Goal: Transaction & Acquisition: Book appointment/travel/reservation

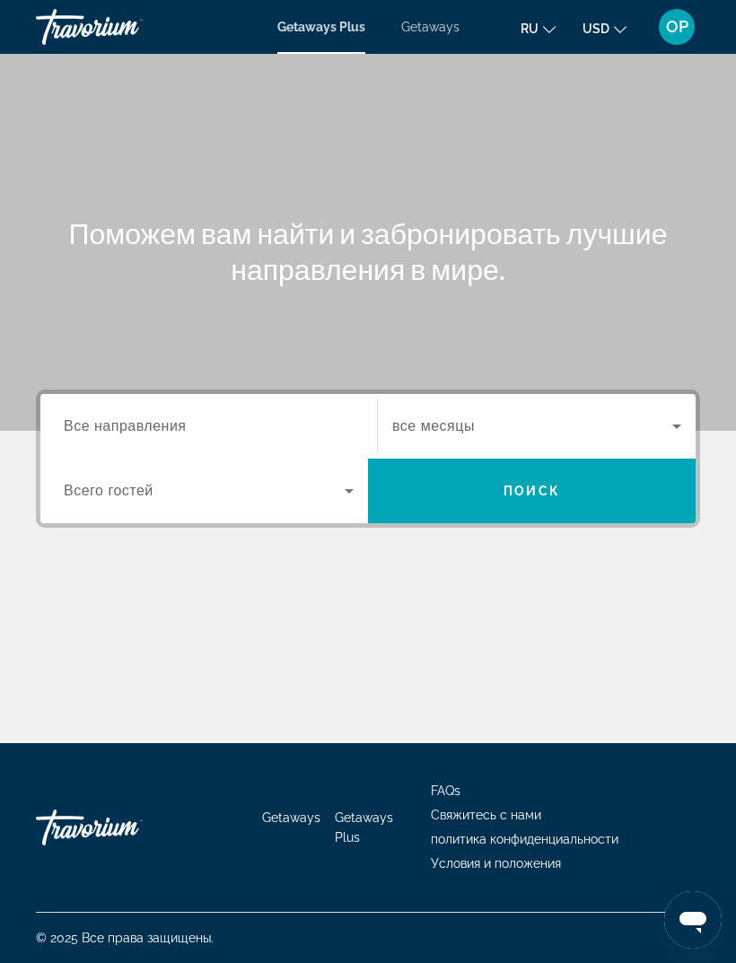
click at [87, 436] on div "Destination Все направления" at bounding box center [209, 426] width 290 height 51
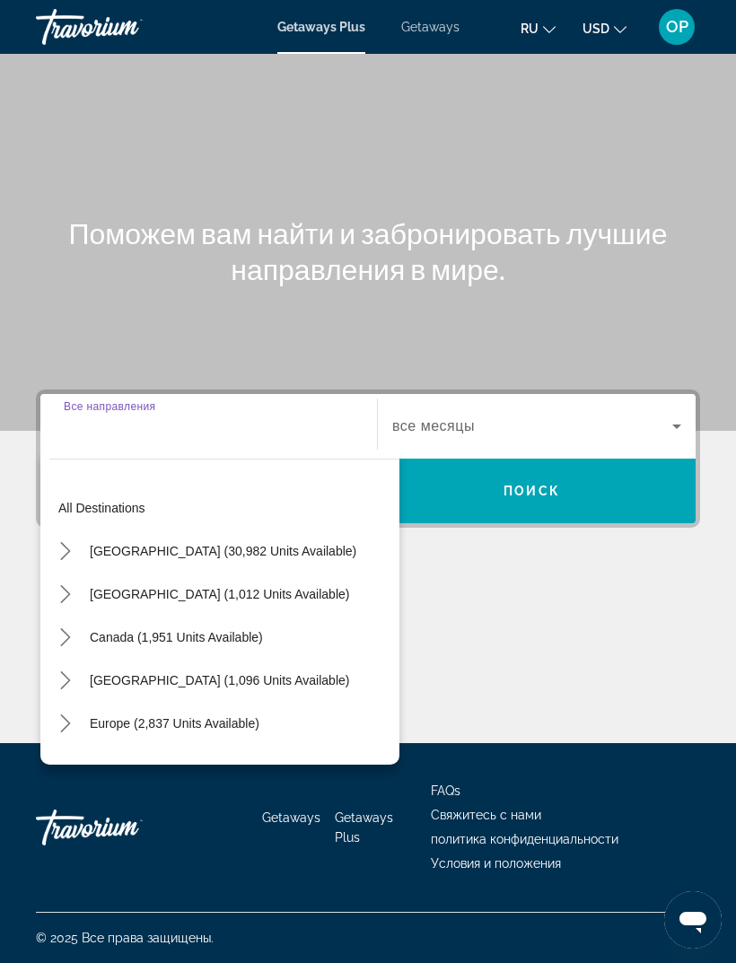
scroll to position [57, 0]
click at [97, 544] on span "[GEOGRAPHIC_DATA] (30,982 units available)" at bounding box center [223, 551] width 266 height 14
type input "**********"
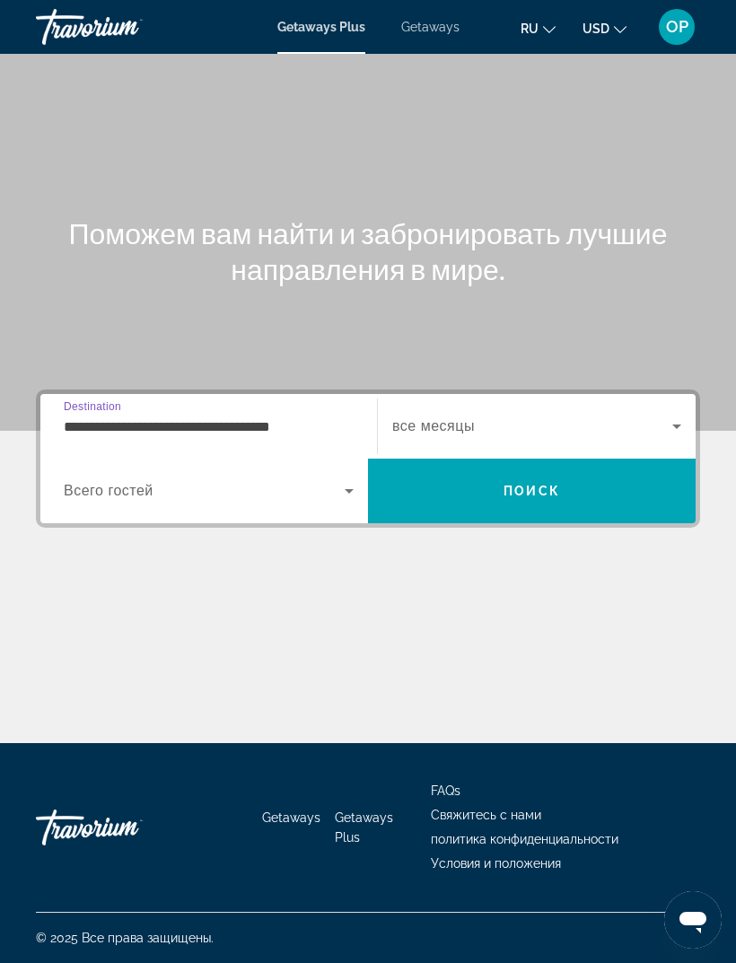
click at [122, 416] on input "**********" at bounding box center [209, 427] width 290 height 22
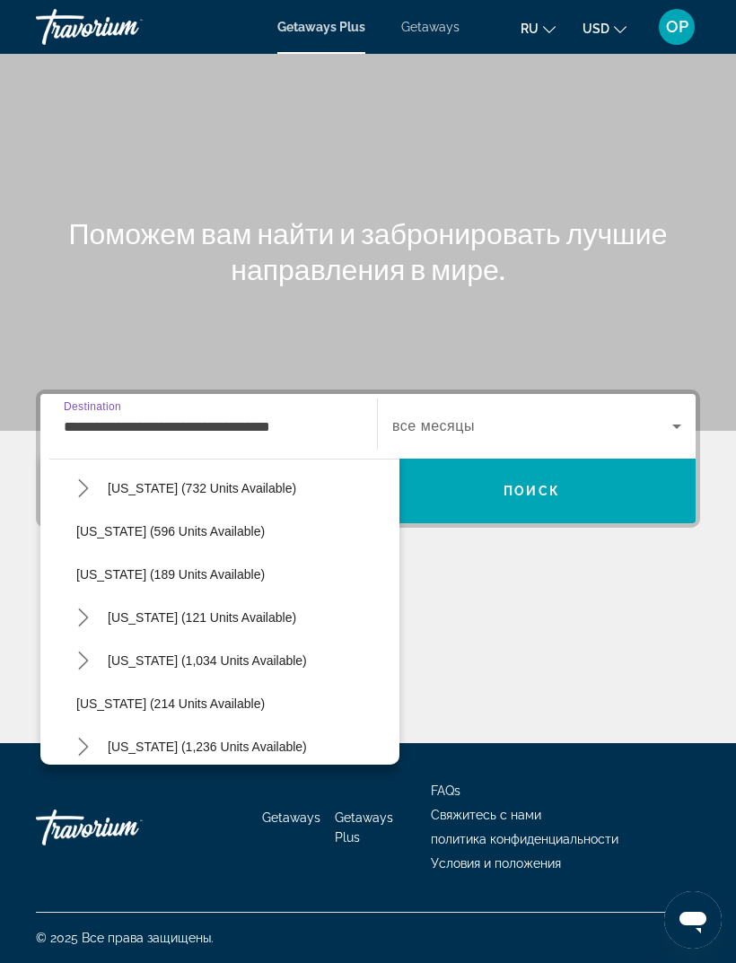
scroll to position [1009, 0]
click at [443, 23] on span "Getaways" at bounding box center [430, 27] width 58 height 14
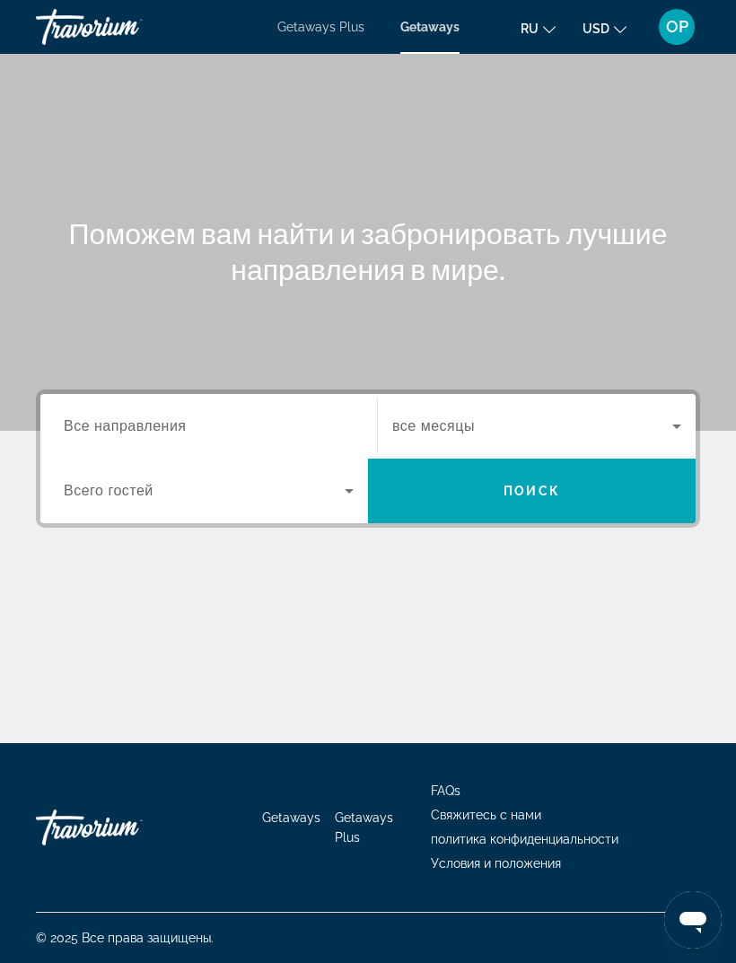
click at [144, 424] on span "Все направления" at bounding box center [125, 425] width 123 height 15
click at [144, 424] on input "Destination Все направления" at bounding box center [209, 427] width 290 height 22
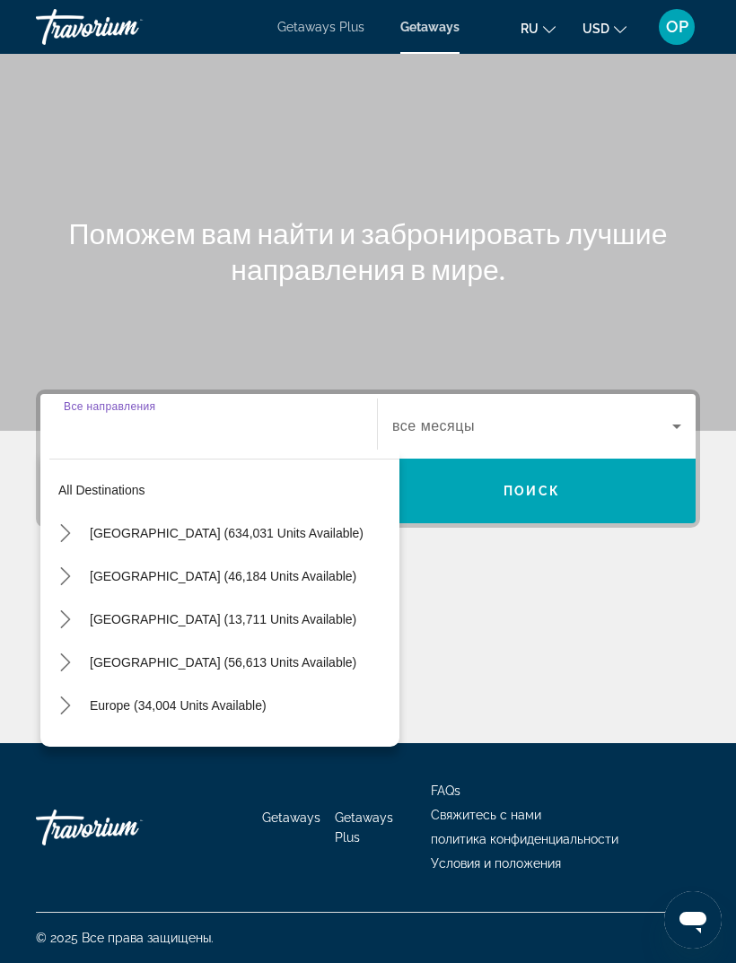
scroll to position [57, 0]
click at [79, 518] on mat-icon "Toggle United States (634,031 units available) submenu" at bounding box center [64, 533] width 31 height 31
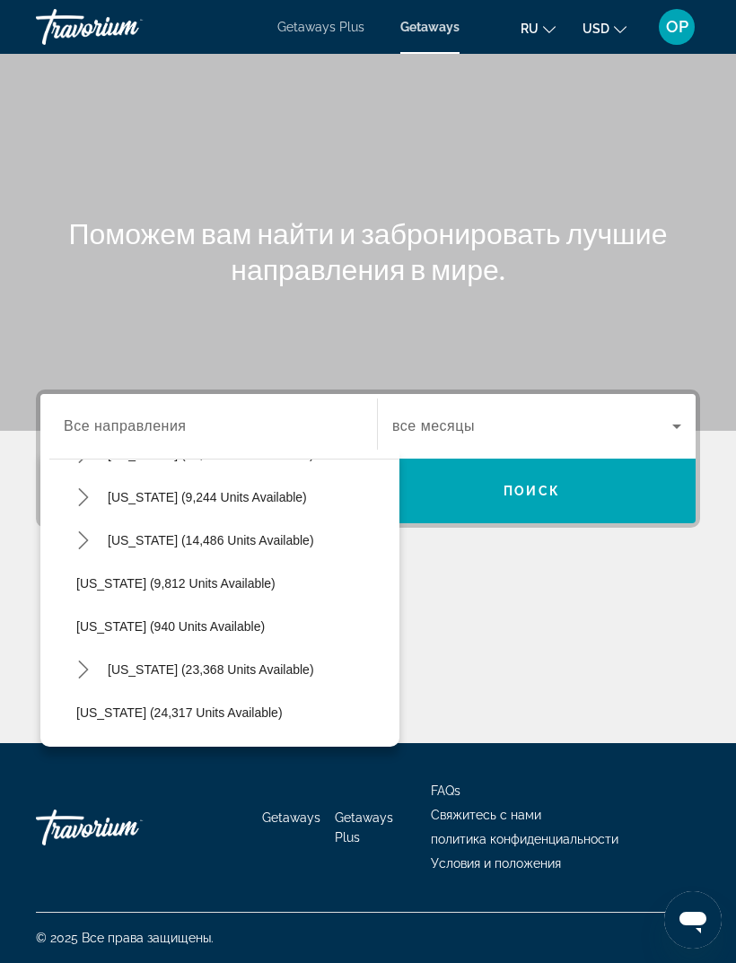
scroll to position [1596, 0]
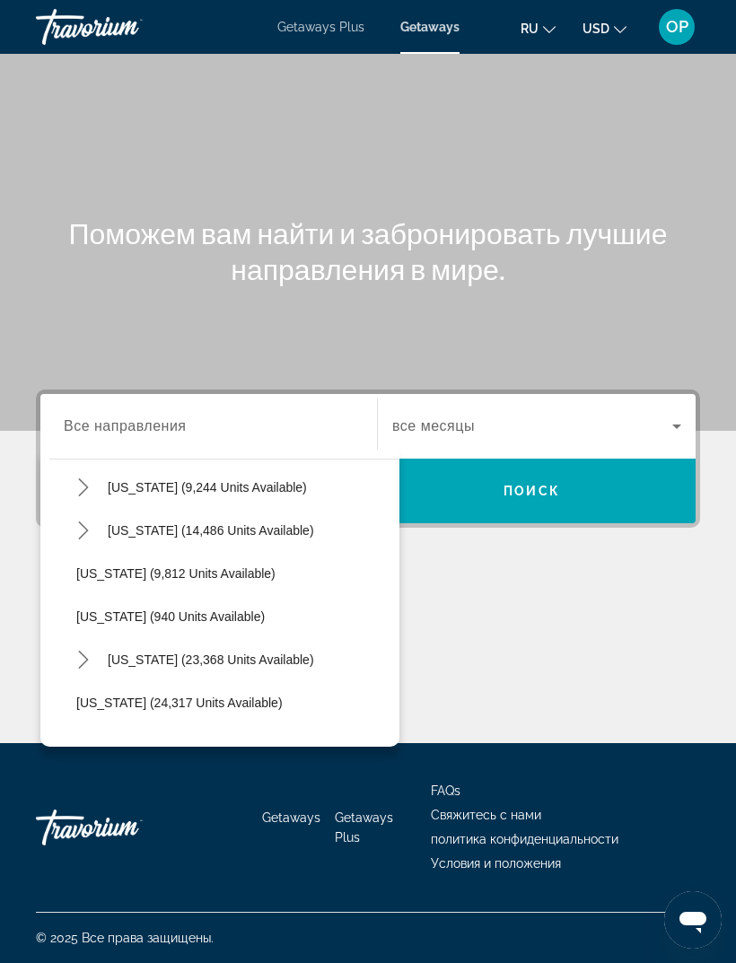
click at [134, 566] on span "[US_STATE] (9,812 units available)" at bounding box center [175, 573] width 199 height 14
type input "**********"
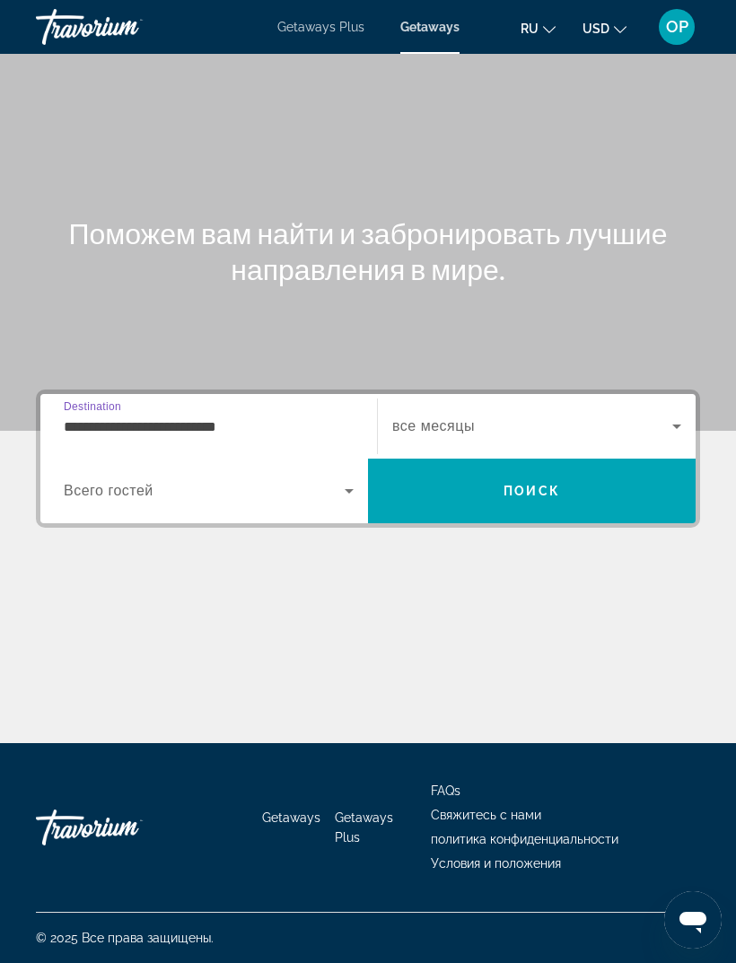
click at [341, 480] on icon "Search widget" at bounding box center [349, 491] width 22 height 22
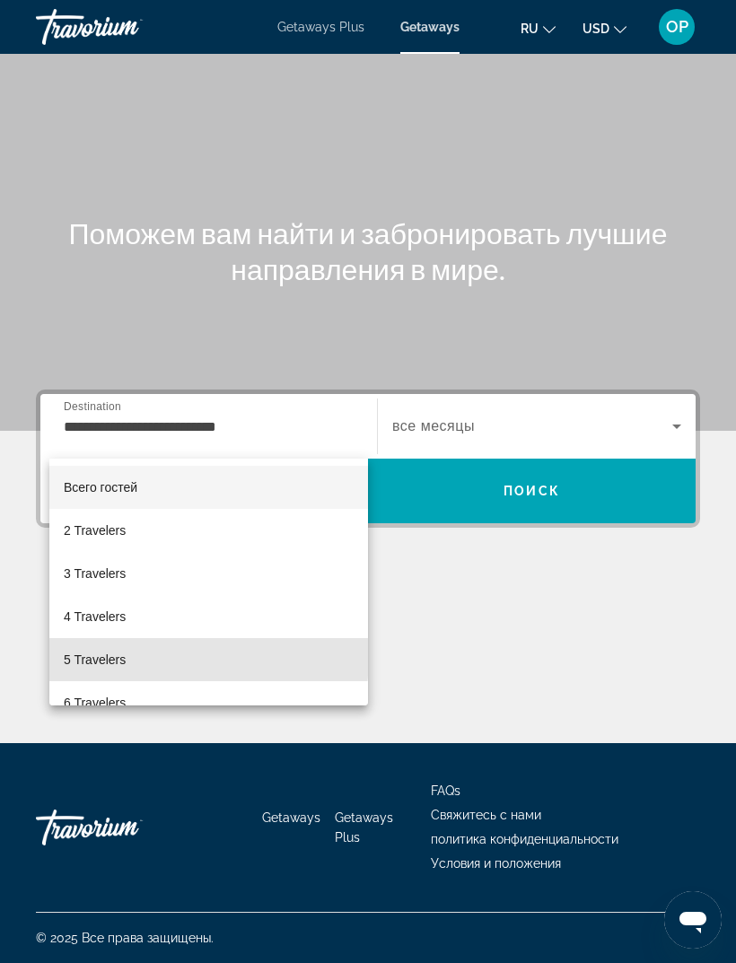
click at [99, 656] on span "5 Travelers" at bounding box center [95, 660] width 62 height 22
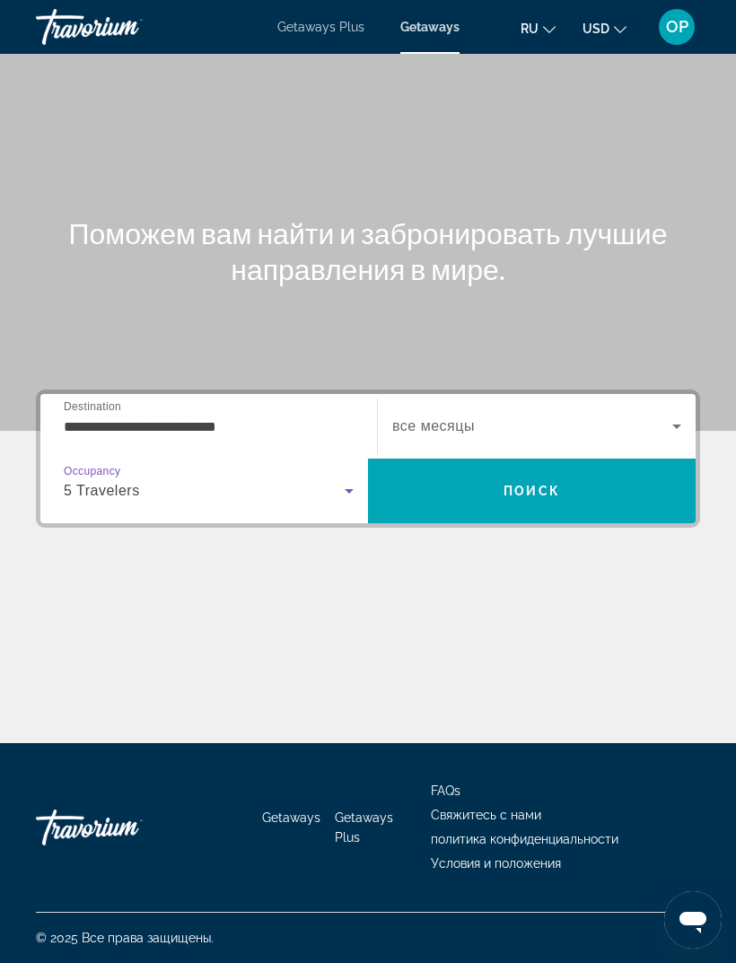
click at [677, 415] on icon "Search widget" at bounding box center [677, 426] width 22 height 22
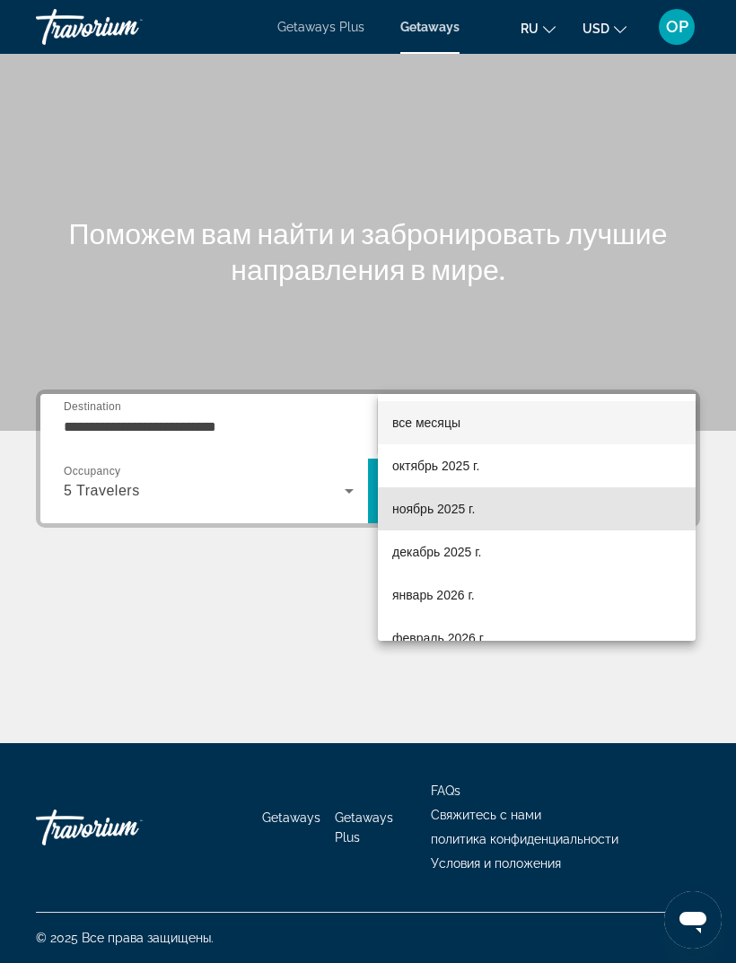
click at [428, 515] on span "ноябрь 2025 г." at bounding box center [433, 509] width 83 height 22
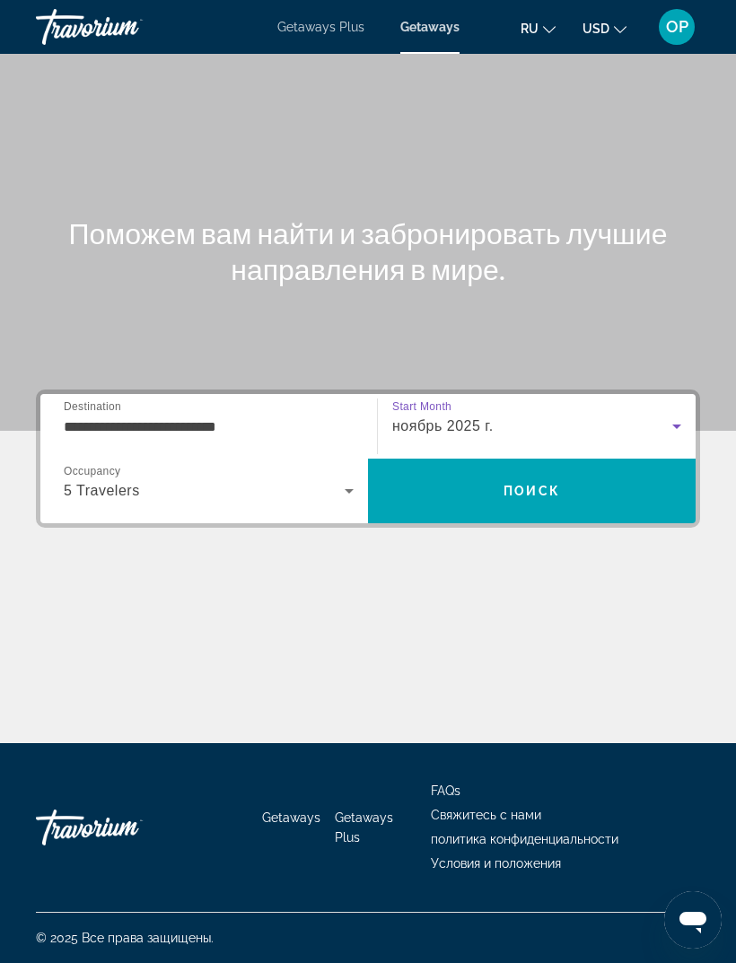
click at [520, 484] on span "Поиск" at bounding box center [531, 491] width 57 height 14
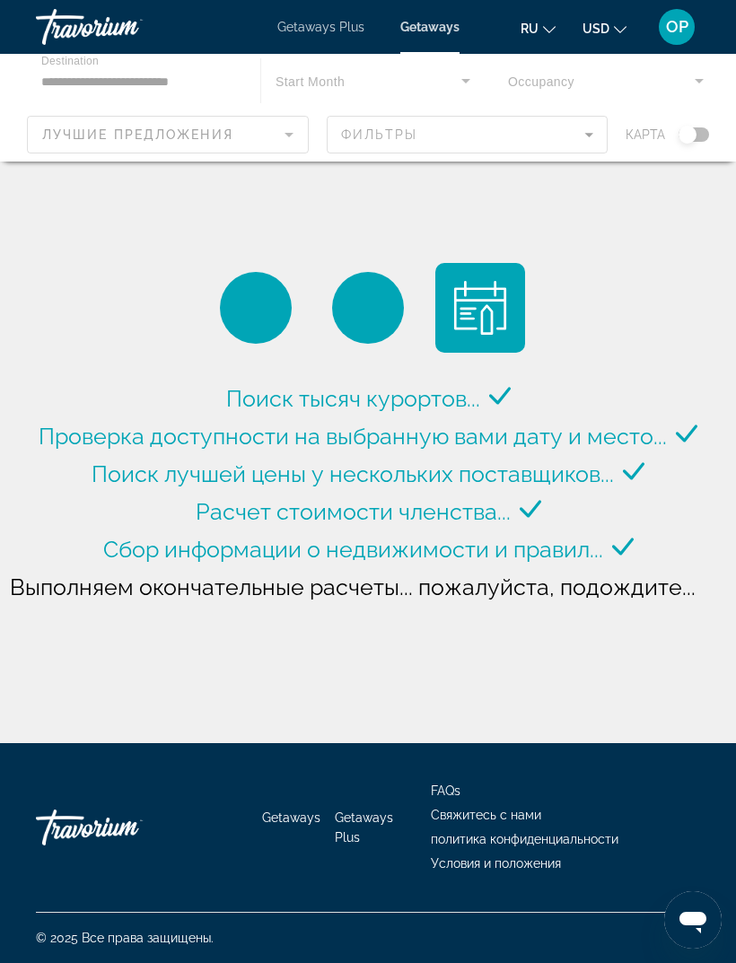
click at [313, 24] on span "Getaways Plus" at bounding box center [320, 27] width 87 height 14
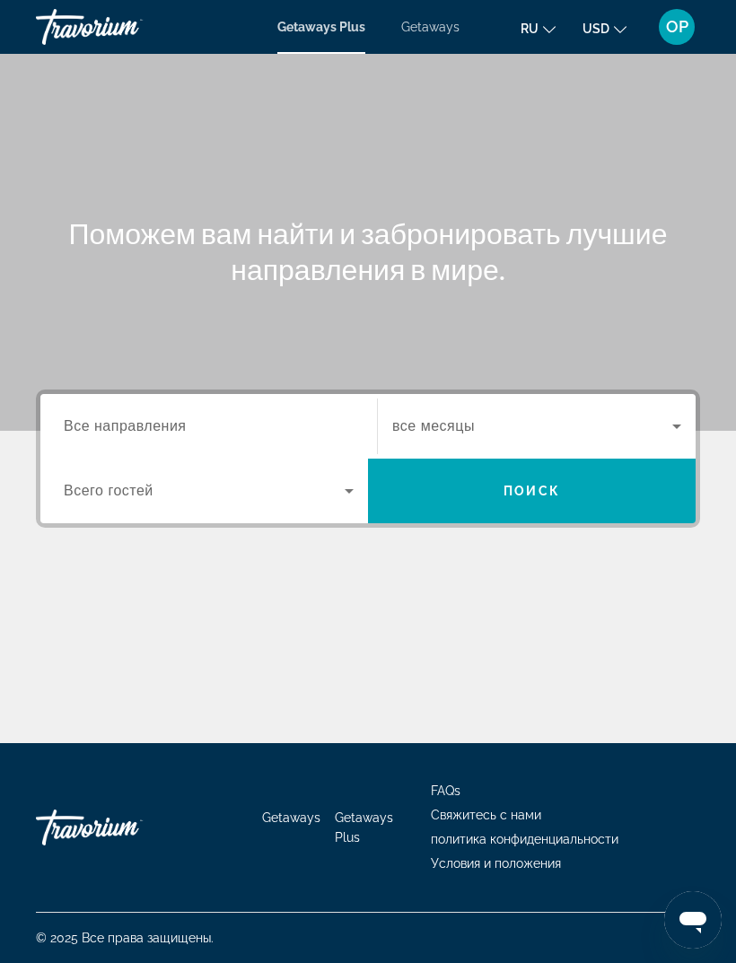
click at [92, 420] on span "Все направления" at bounding box center [125, 425] width 123 height 15
click at [92, 420] on input "Destination Все направления" at bounding box center [209, 427] width 290 height 22
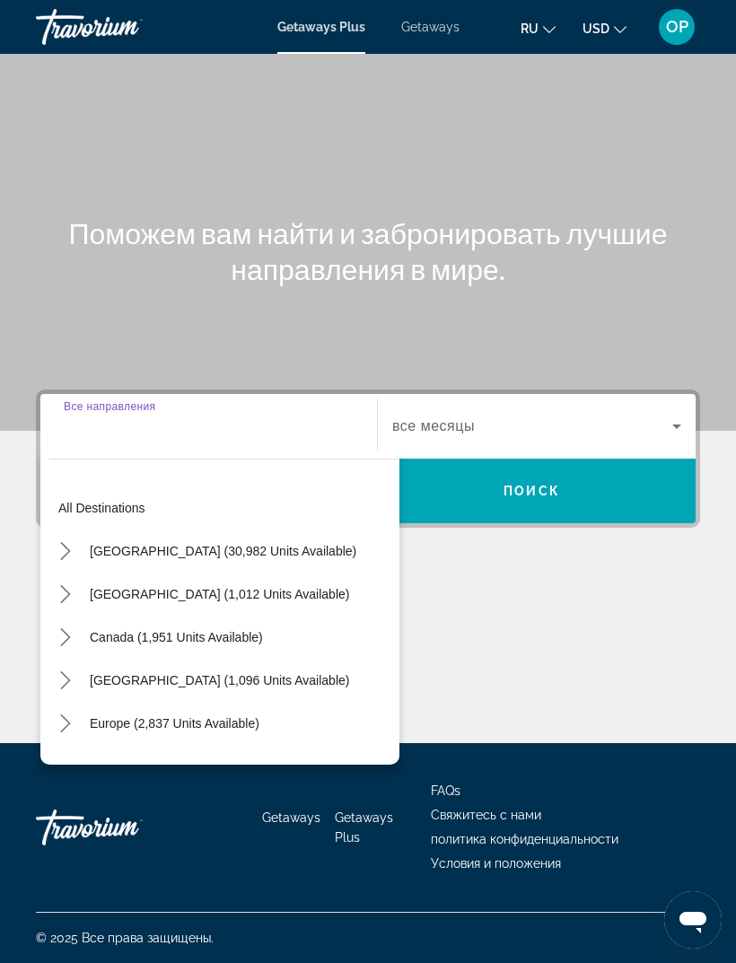
scroll to position [57, 0]
click at [94, 544] on span "[GEOGRAPHIC_DATA] (30,982 units available)" at bounding box center [223, 551] width 266 height 14
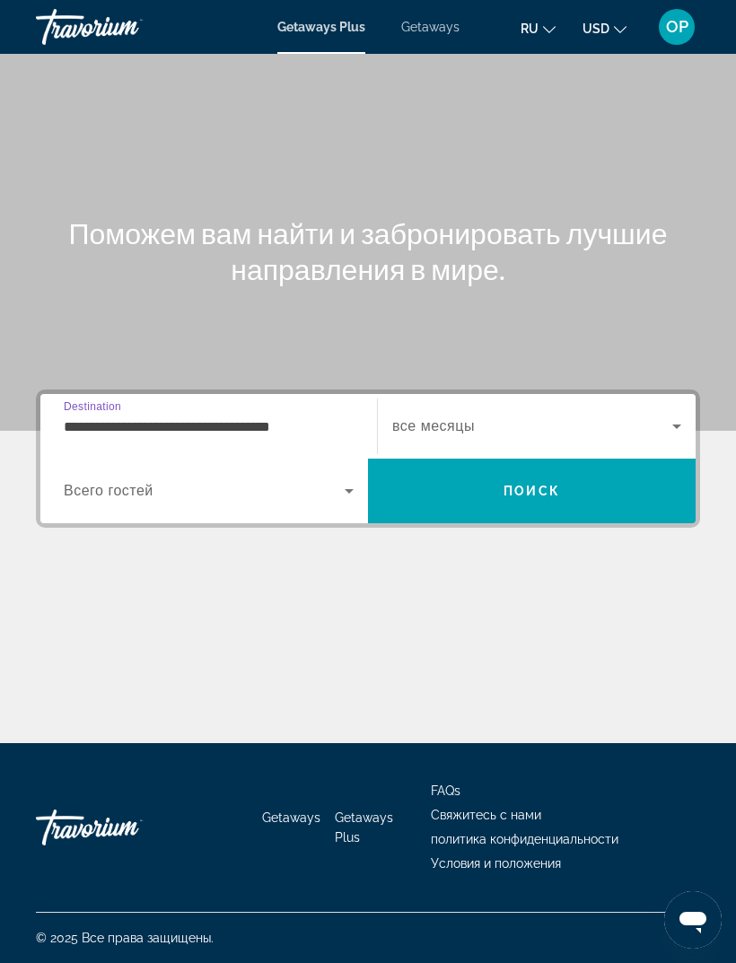
click at [84, 416] on input "**********" at bounding box center [209, 427] width 290 height 22
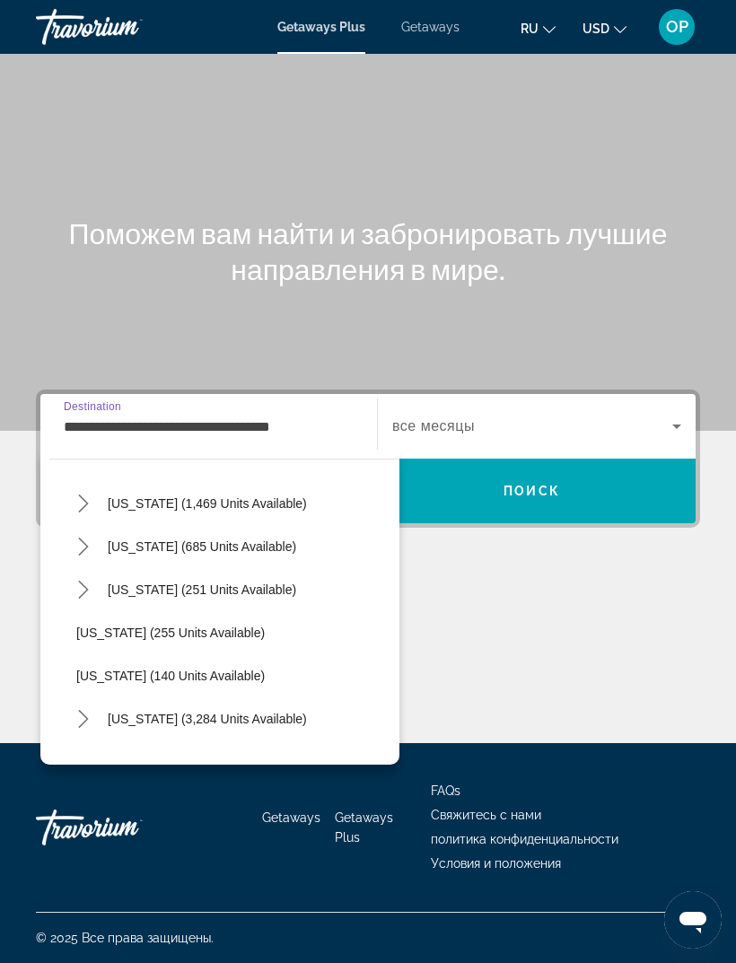
scroll to position [1355, 0]
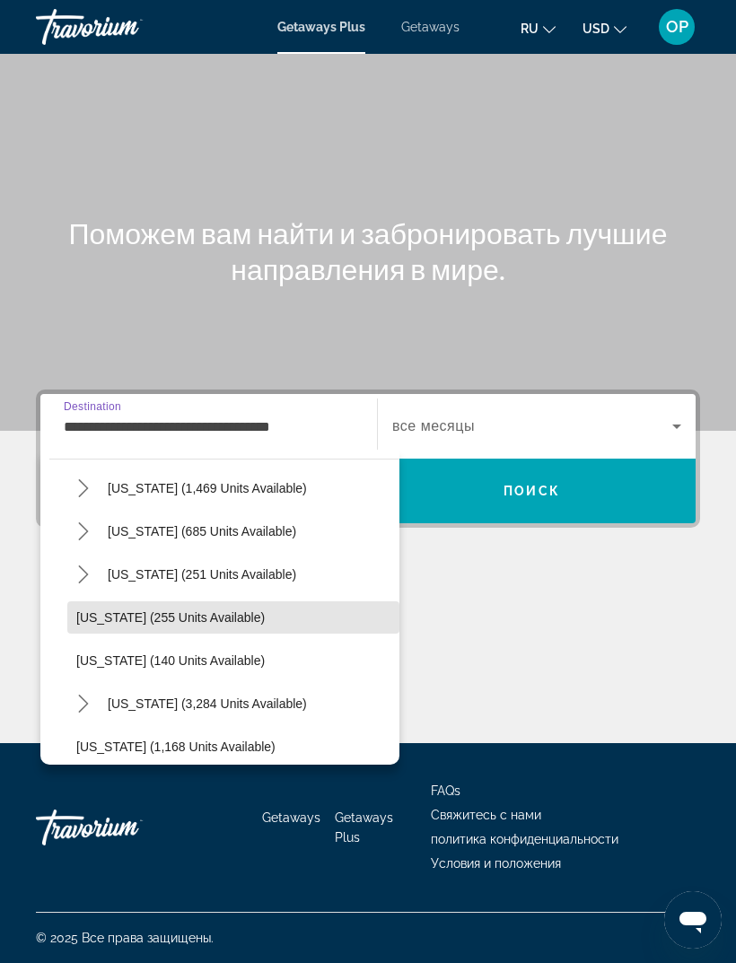
click at [123, 610] on span "[US_STATE] (255 units available)" at bounding box center [170, 617] width 188 height 14
type input "**********"
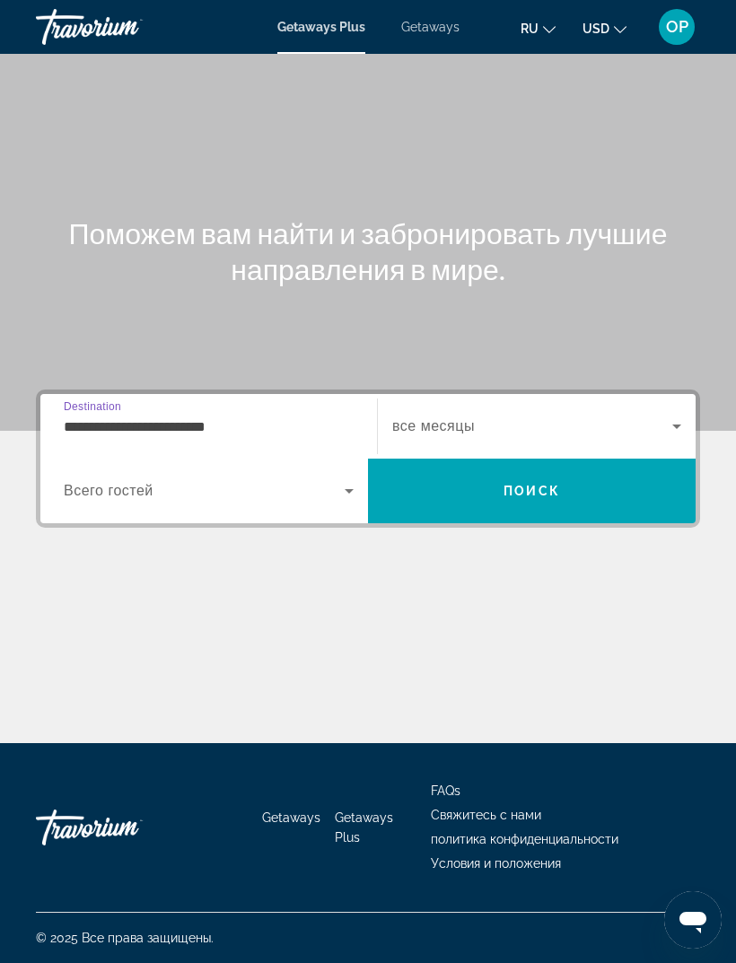
click at [83, 480] on span "Search widget" at bounding box center [204, 491] width 281 height 22
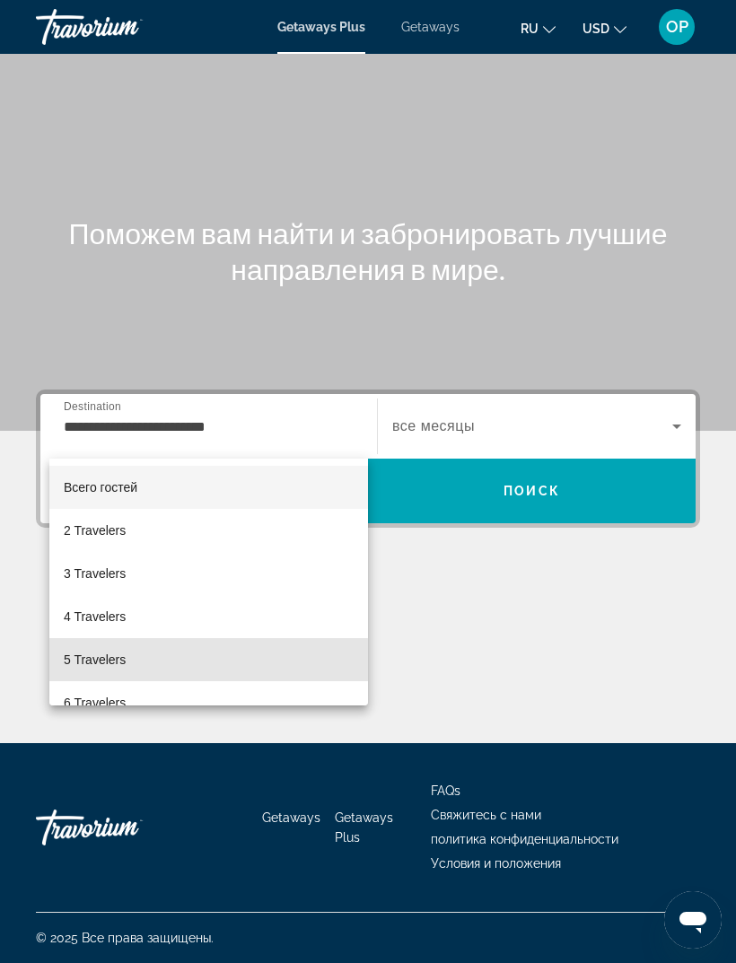
click at [101, 660] on span "5 Travelers" at bounding box center [95, 660] width 62 height 22
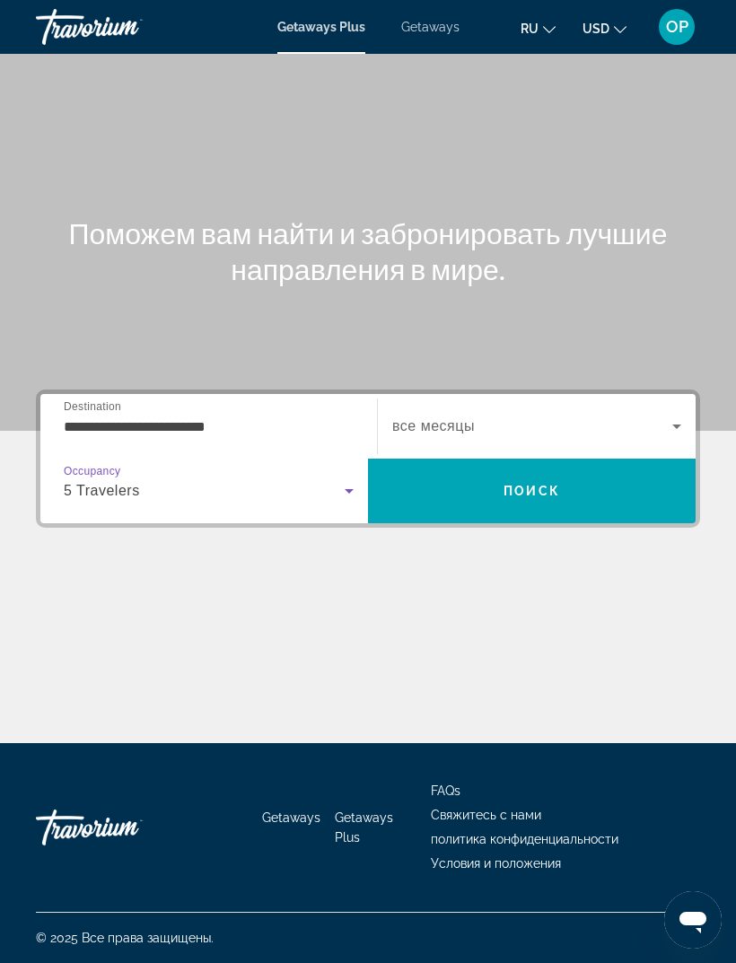
click at [658, 415] on span "Search widget" at bounding box center [532, 426] width 280 height 22
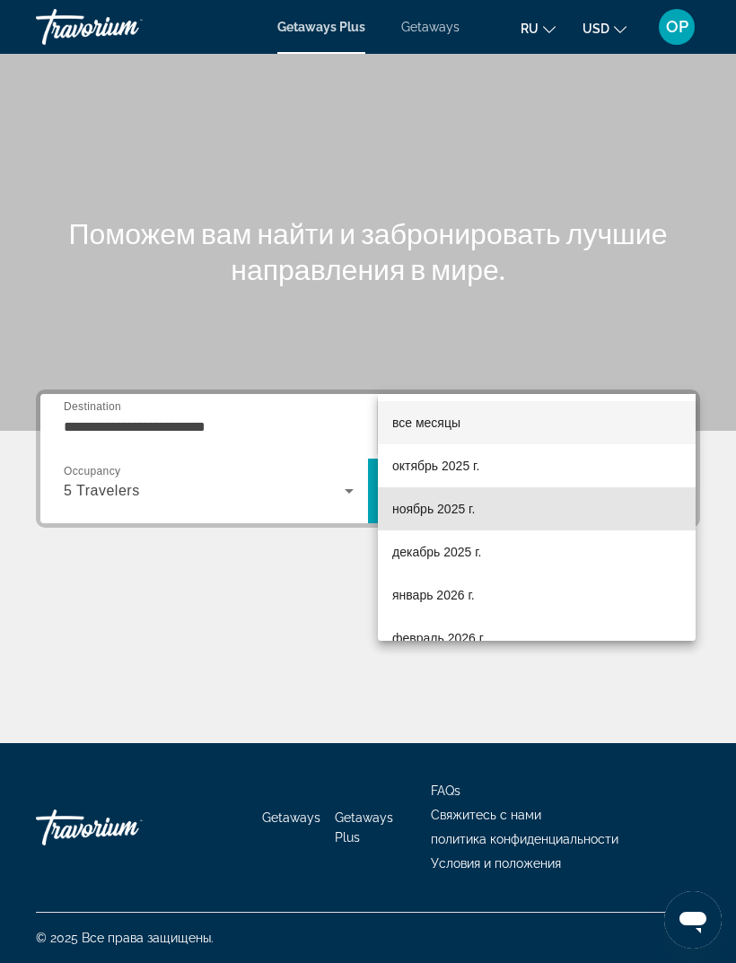
click at [424, 516] on span "ноябрь 2025 г." at bounding box center [433, 509] width 83 height 22
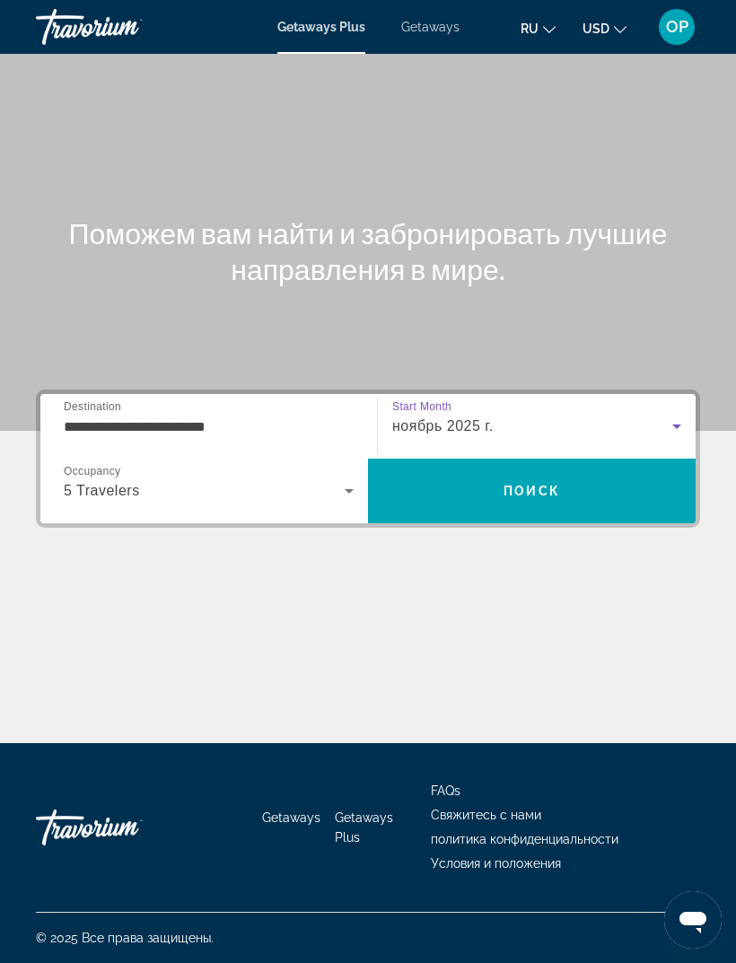
click at [513, 484] on span "Поиск" at bounding box center [531, 491] width 57 height 14
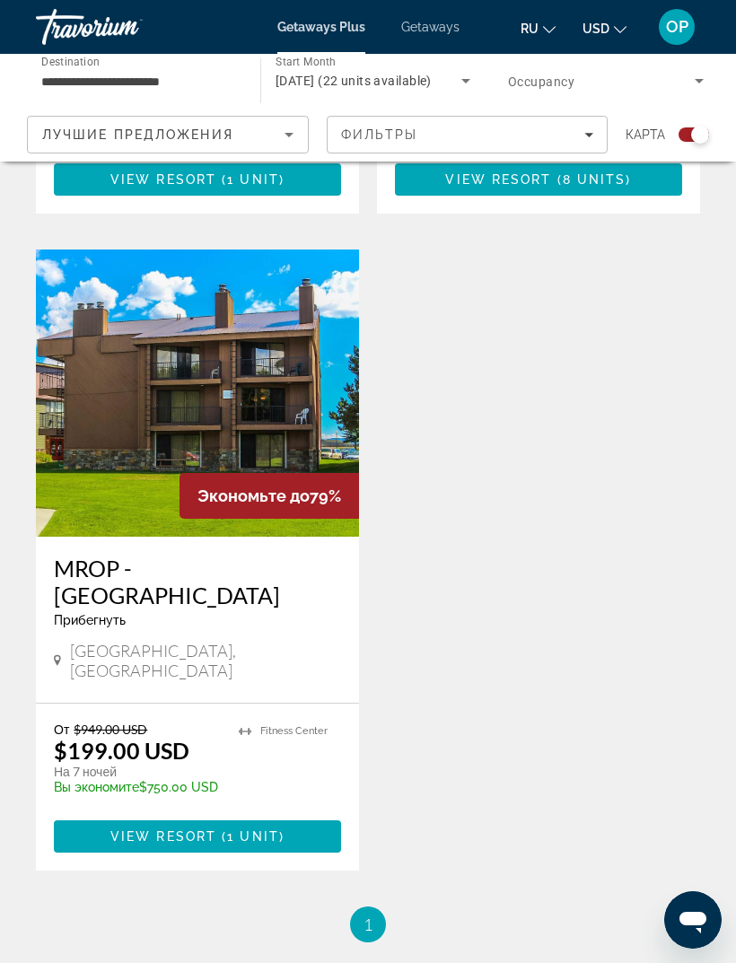
scroll to position [3006, 0]
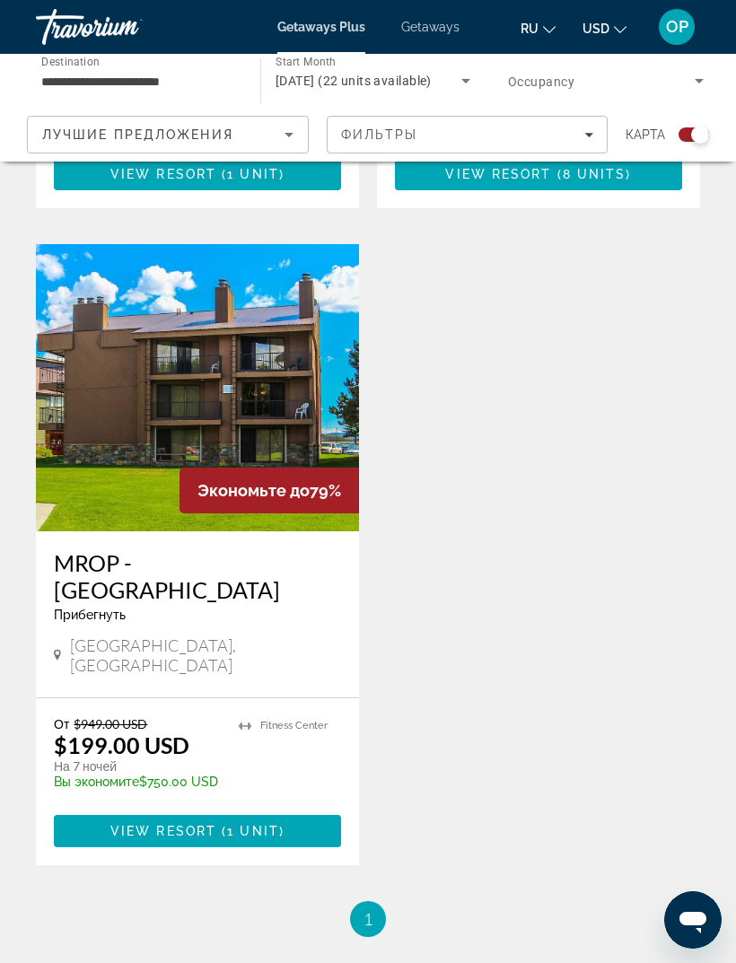
click at [428, 30] on span "Getaways" at bounding box center [430, 27] width 58 height 14
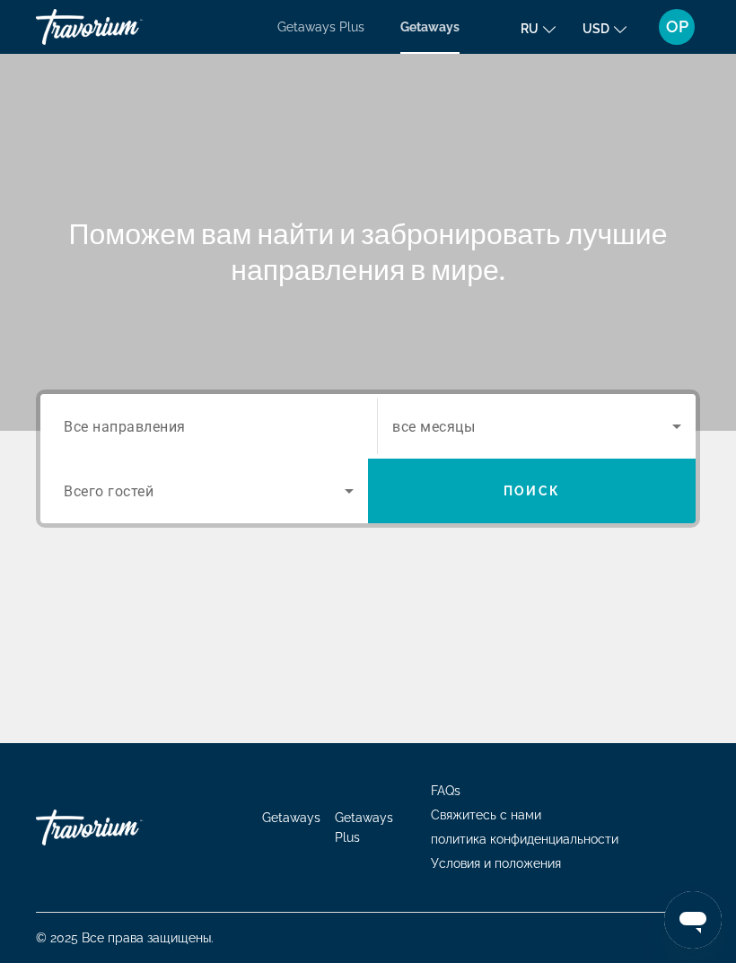
click at [106, 416] on input "Destination Все направления" at bounding box center [209, 427] width 290 height 22
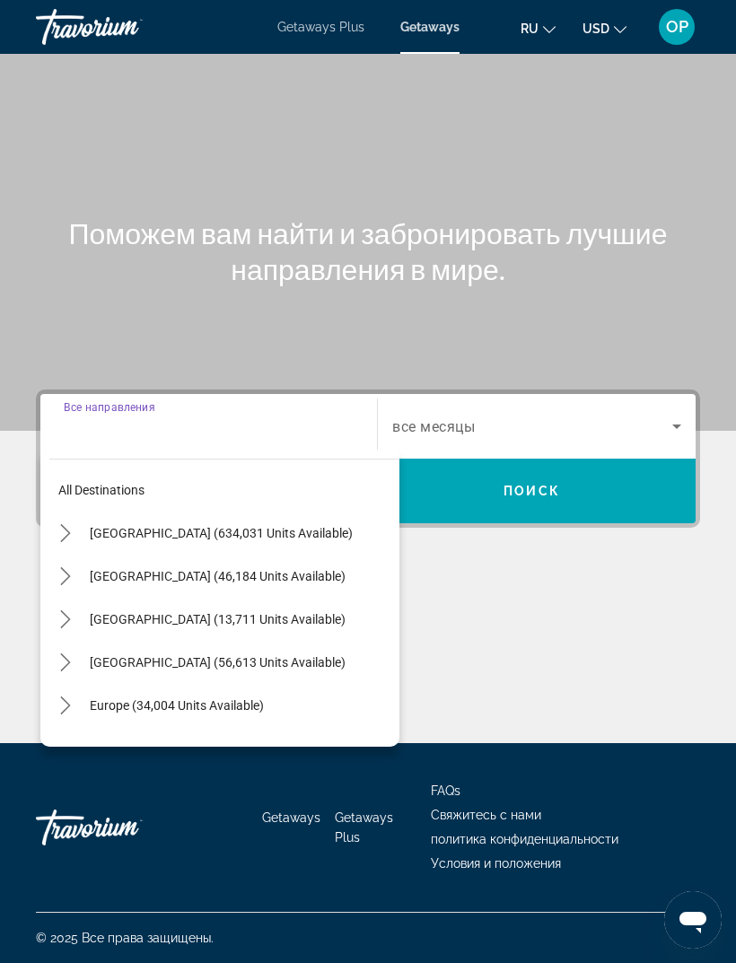
click at [103, 533] on span "[GEOGRAPHIC_DATA] (634,031 units available)" at bounding box center [221, 533] width 263 height 14
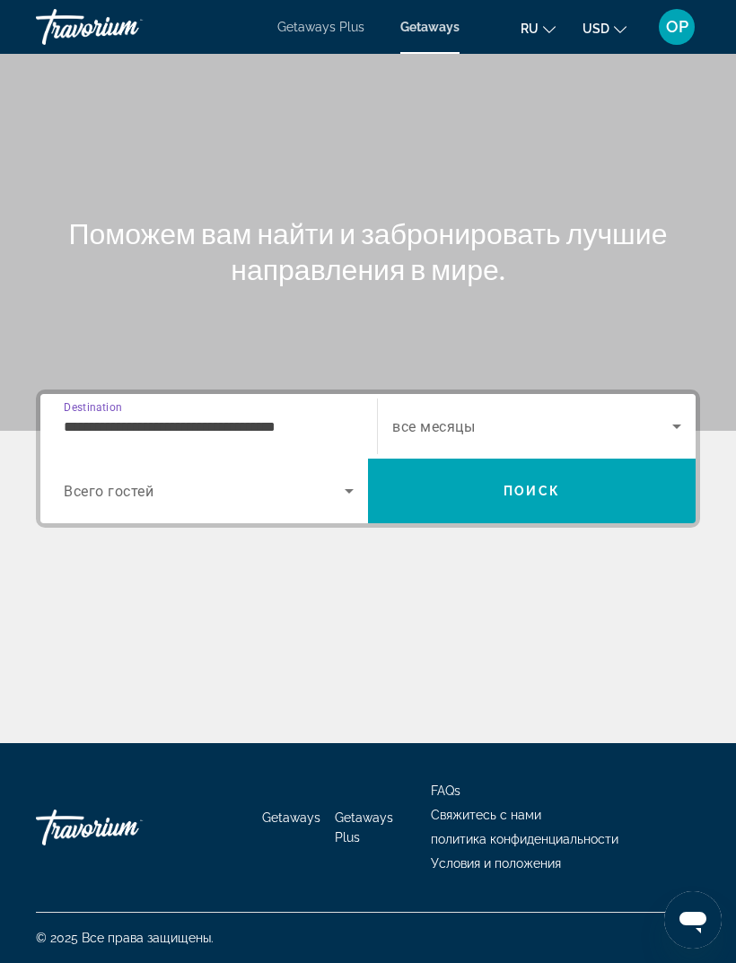
click at [358, 487] on icon "Search widget" at bounding box center [349, 491] width 22 height 22
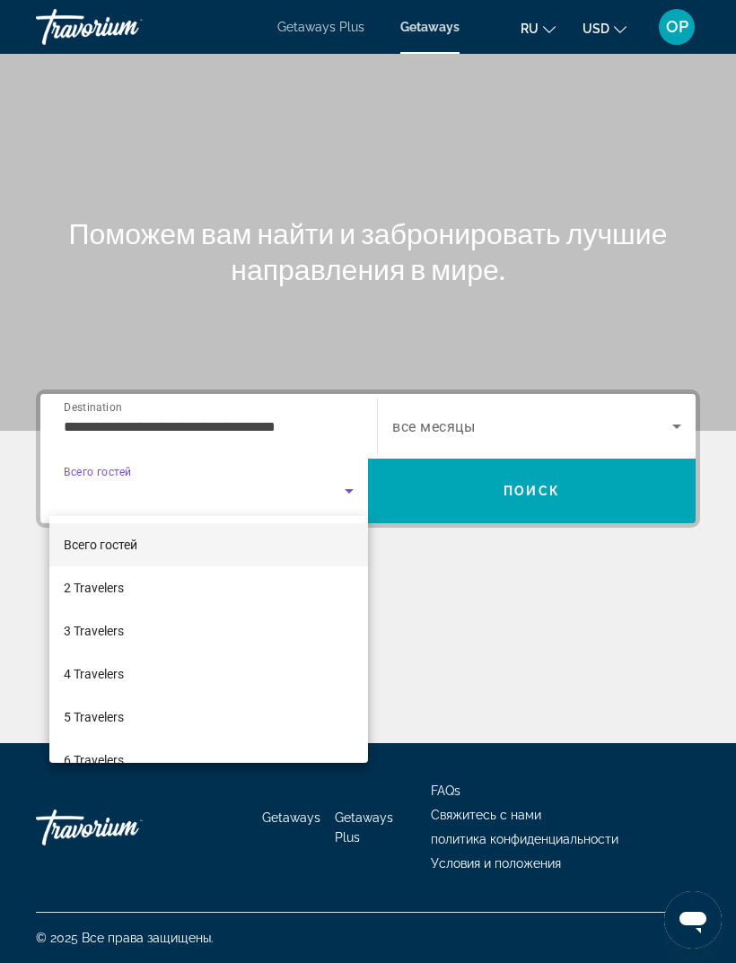
click at [315, 424] on div at bounding box center [368, 481] width 736 height 963
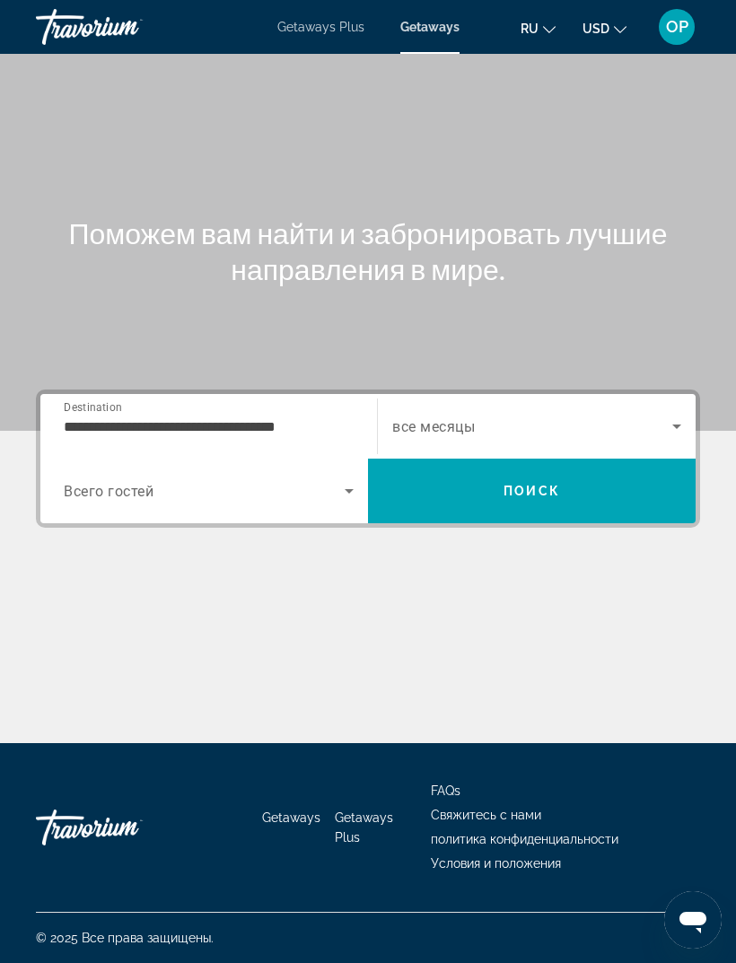
click at [84, 425] on input "**********" at bounding box center [209, 427] width 290 height 22
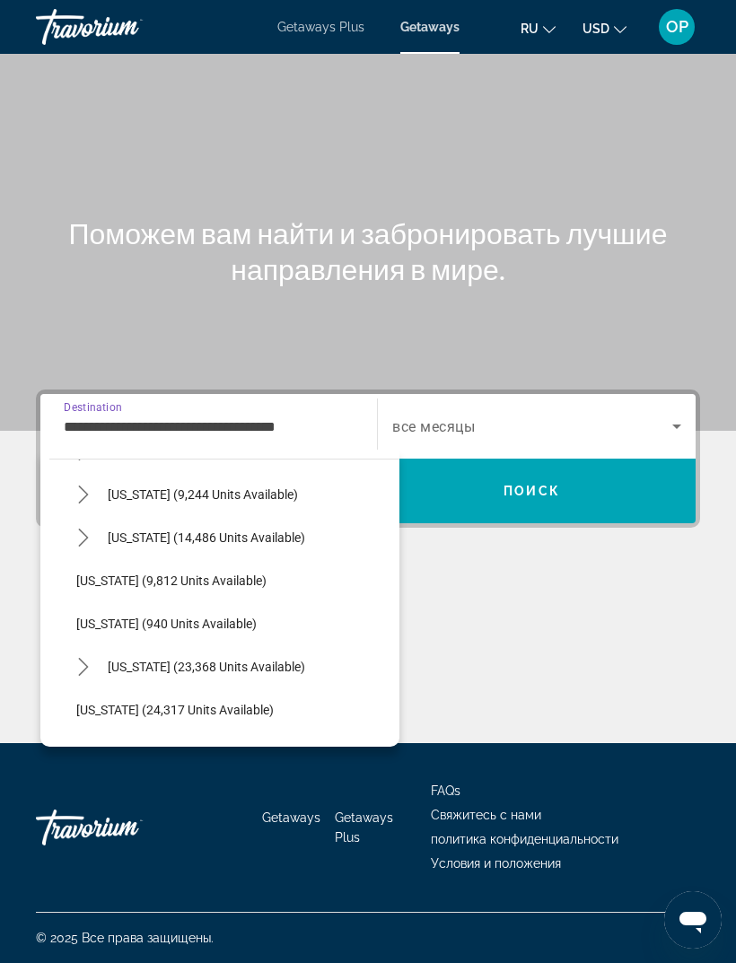
scroll to position [1596, 0]
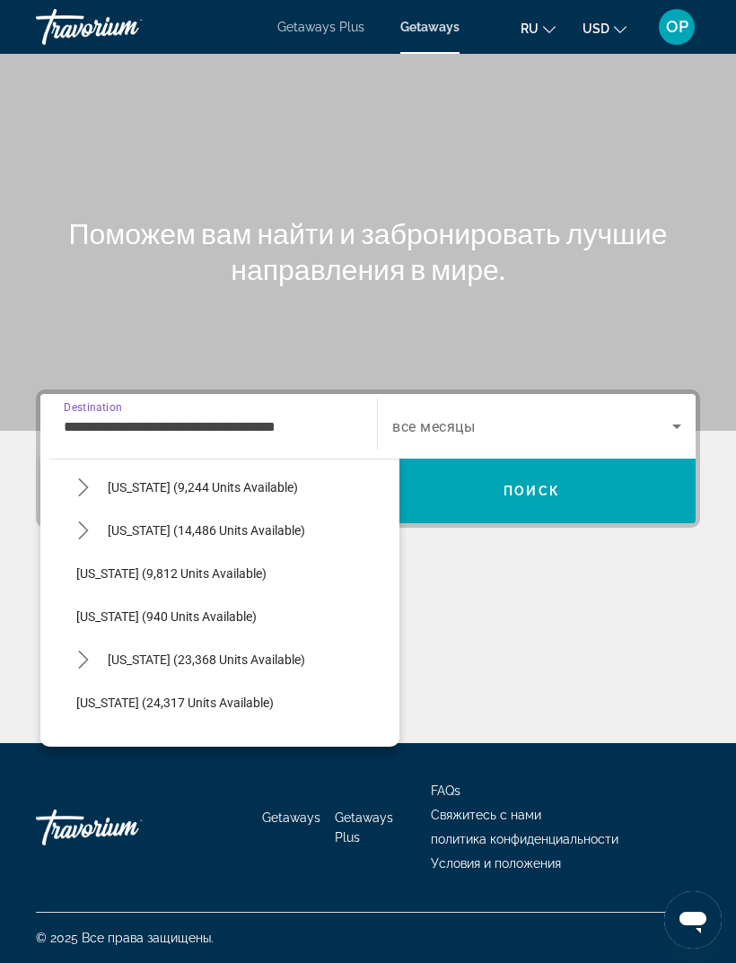
click at [120, 567] on span "[US_STATE] (9,812 units available)" at bounding box center [171, 573] width 190 height 14
type input "**********"
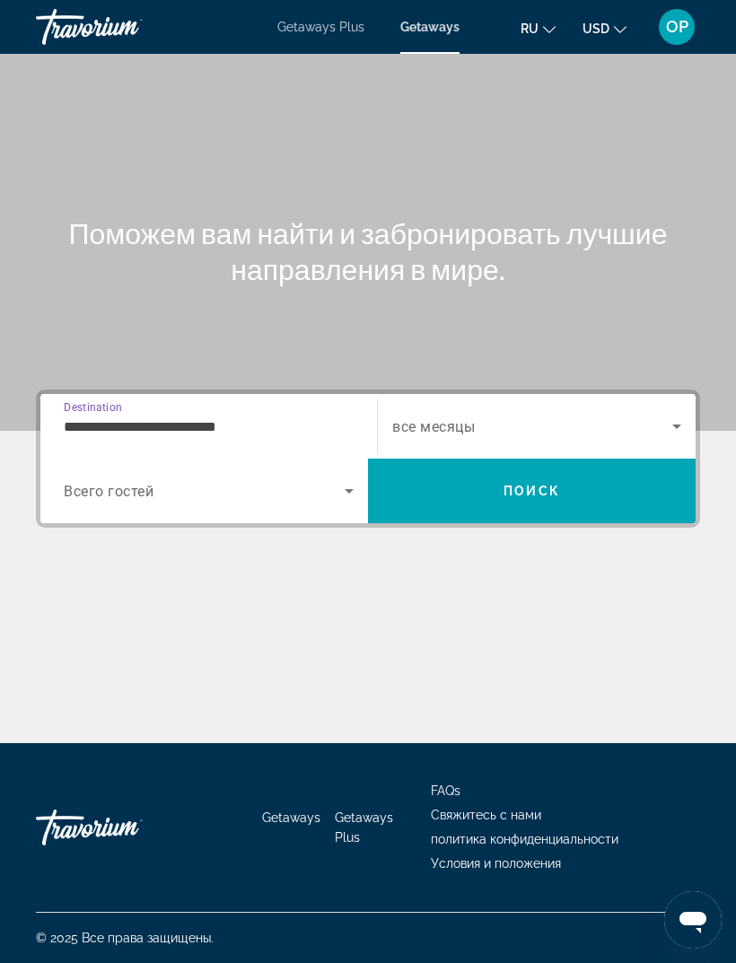
click at [83, 482] on span "Search widget" at bounding box center [204, 491] width 281 height 22
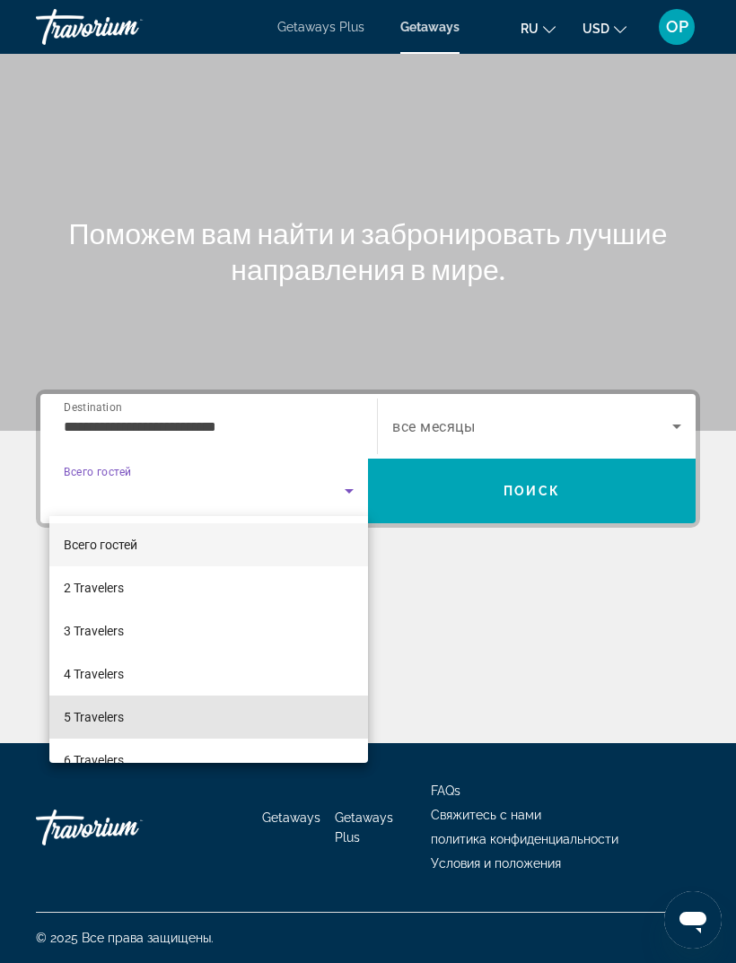
click at [99, 718] on span "5 Travelers" at bounding box center [94, 717] width 60 height 22
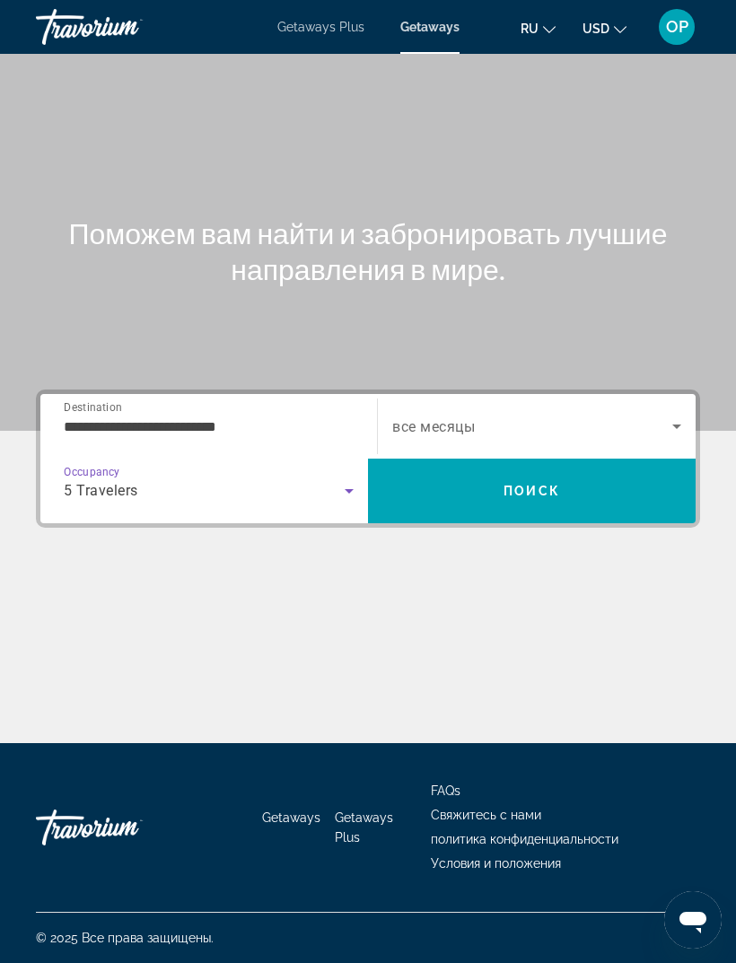
click at [648, 430] on span "Search widget" at bounding box center [532, 426] width 280 height 22
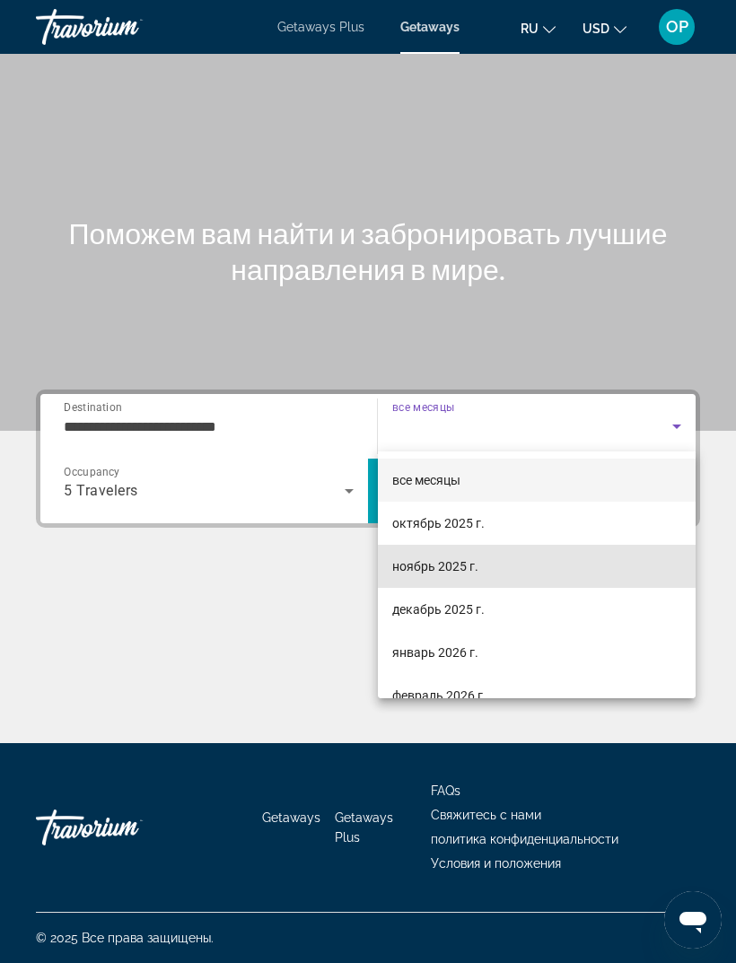
click at [410, 566] on span "ноябрь 2025 г." at bounding box center [435, 566] width 86 height 22
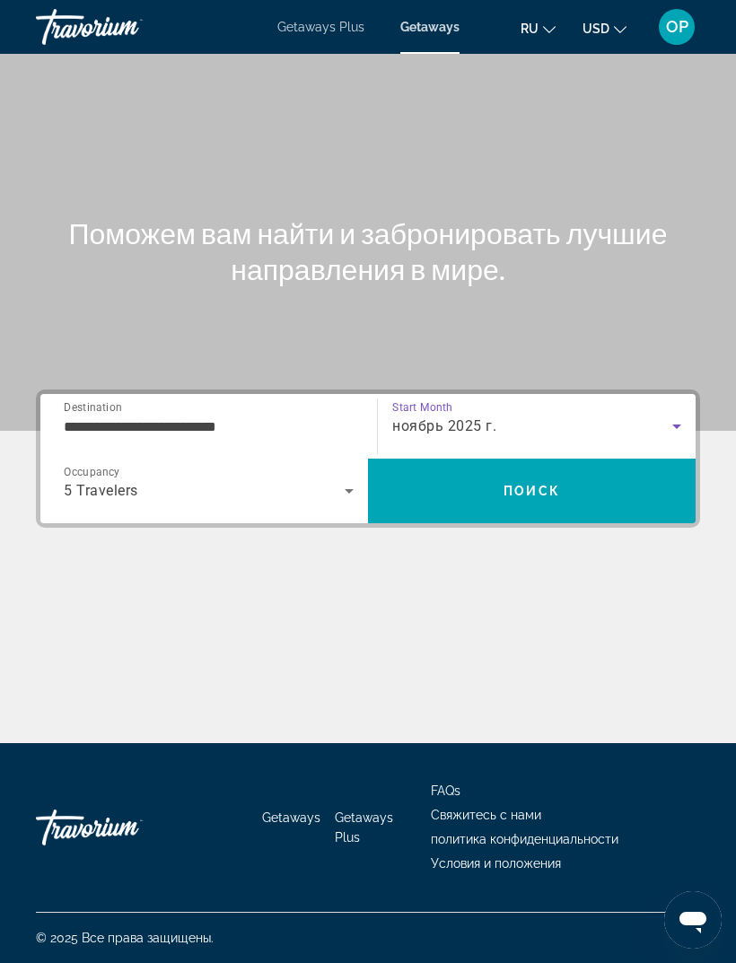
click at [549, 487] on span "Поиск" at bounding box center [531, 491] width 57 height 14
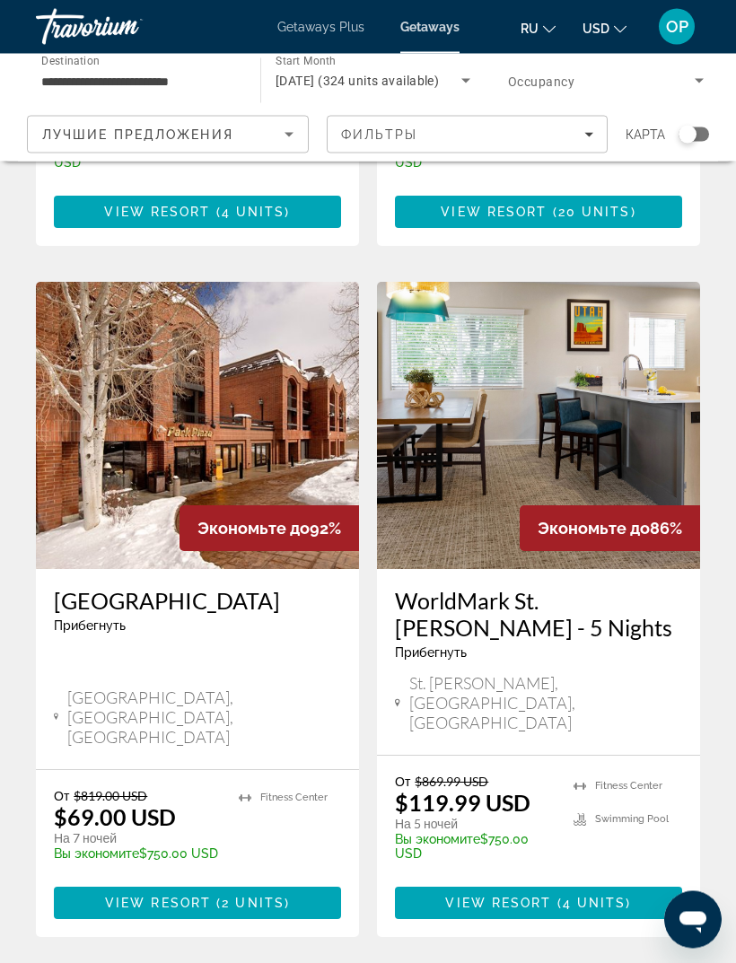
scroll to position [3391, 0]
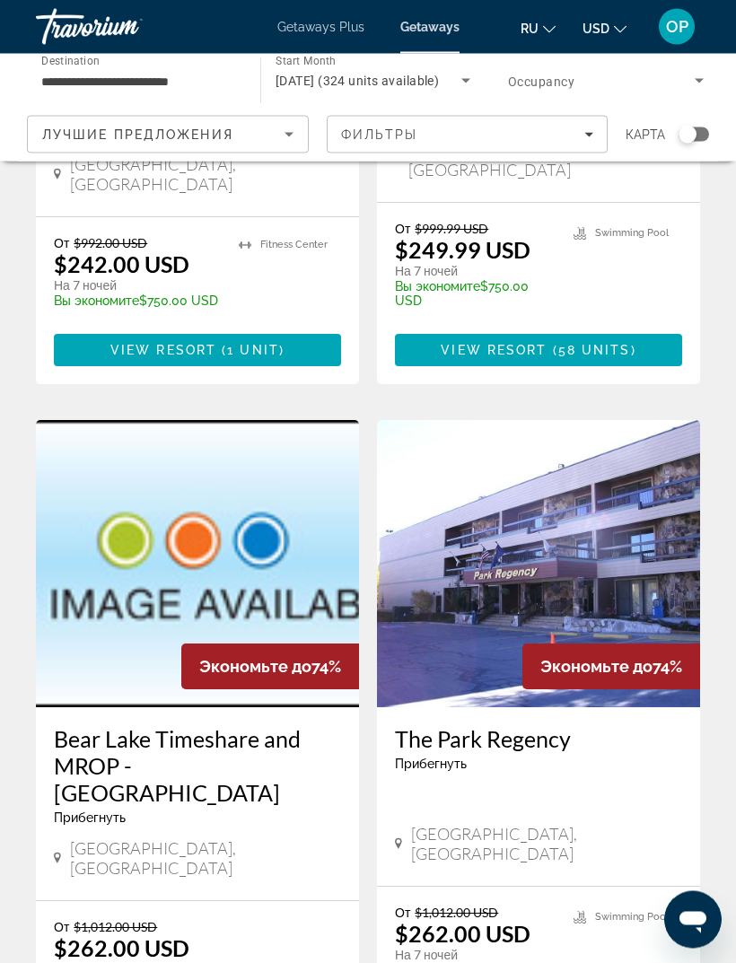
scroll to position [3337, 0]
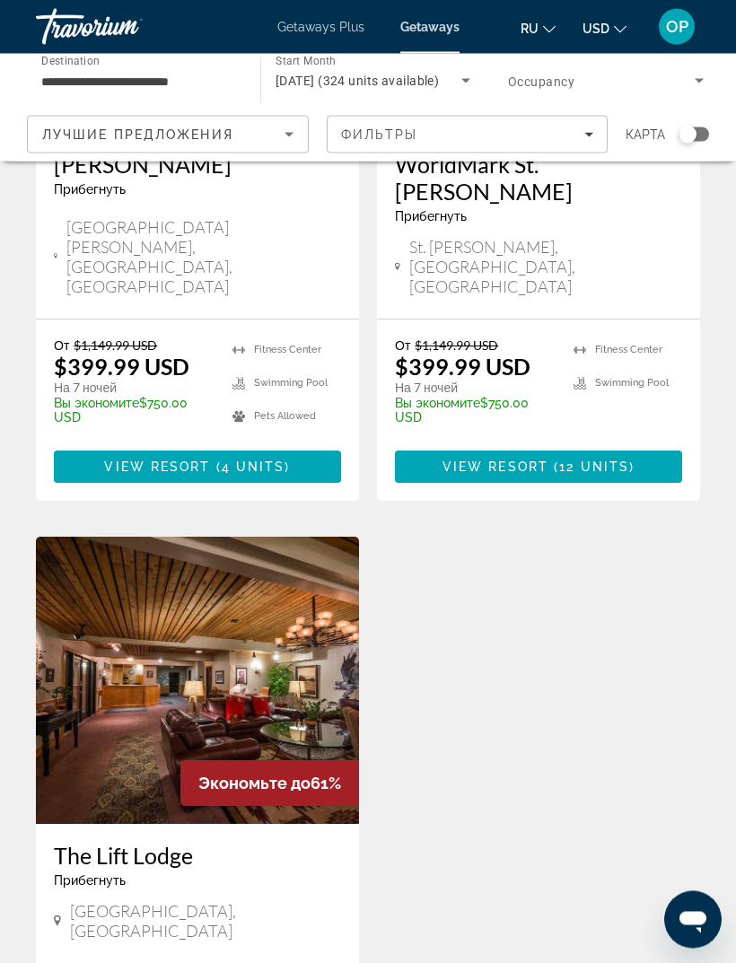
scroll to position [2353, 0]
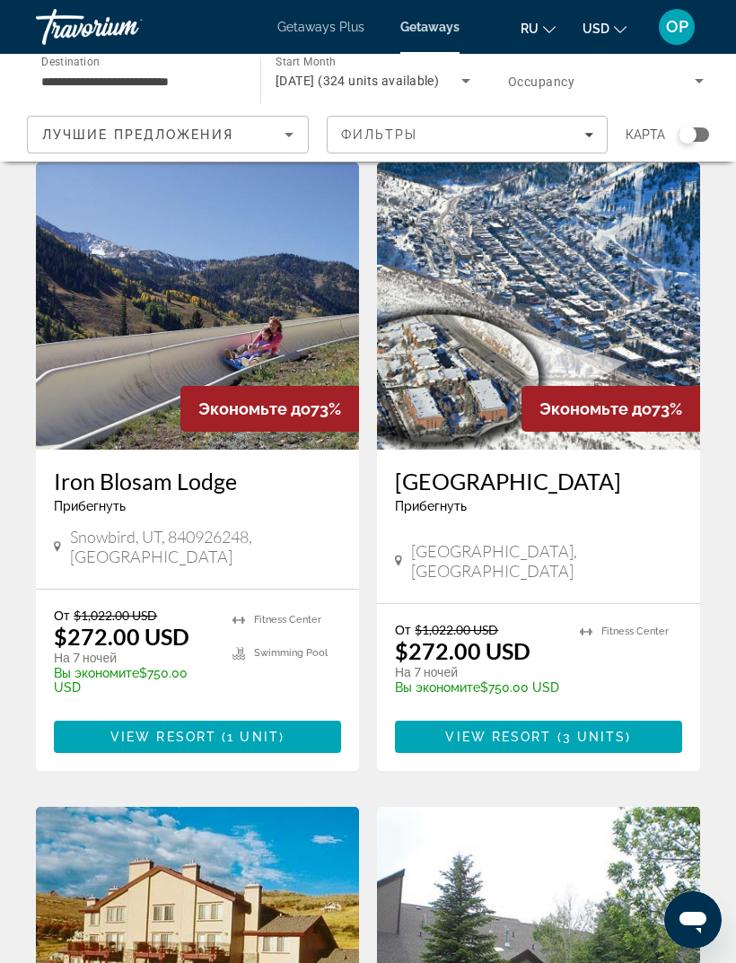
scroll to position [0, 0]
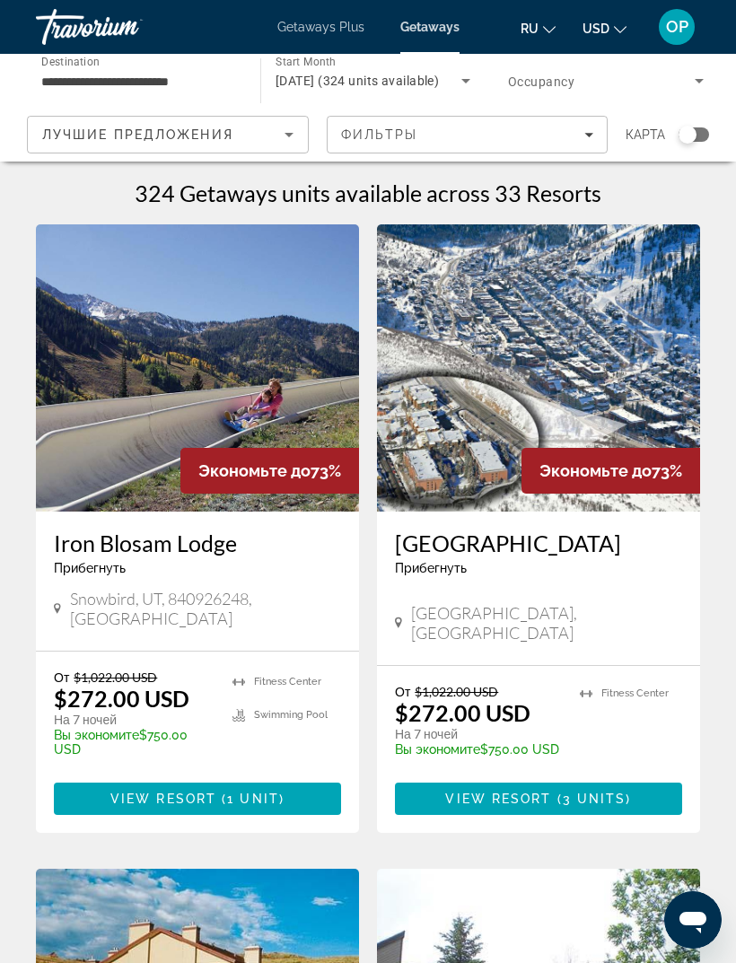
click at [325, 15] on div "Getaways Plus Getaways ru English Español Français Italiano Português русский U…" at bounding box center [368, 27] width 736 height 47
click at [331, 33] on span "Getaways Plus" at bounding box center [320, 27] width 87 height 14
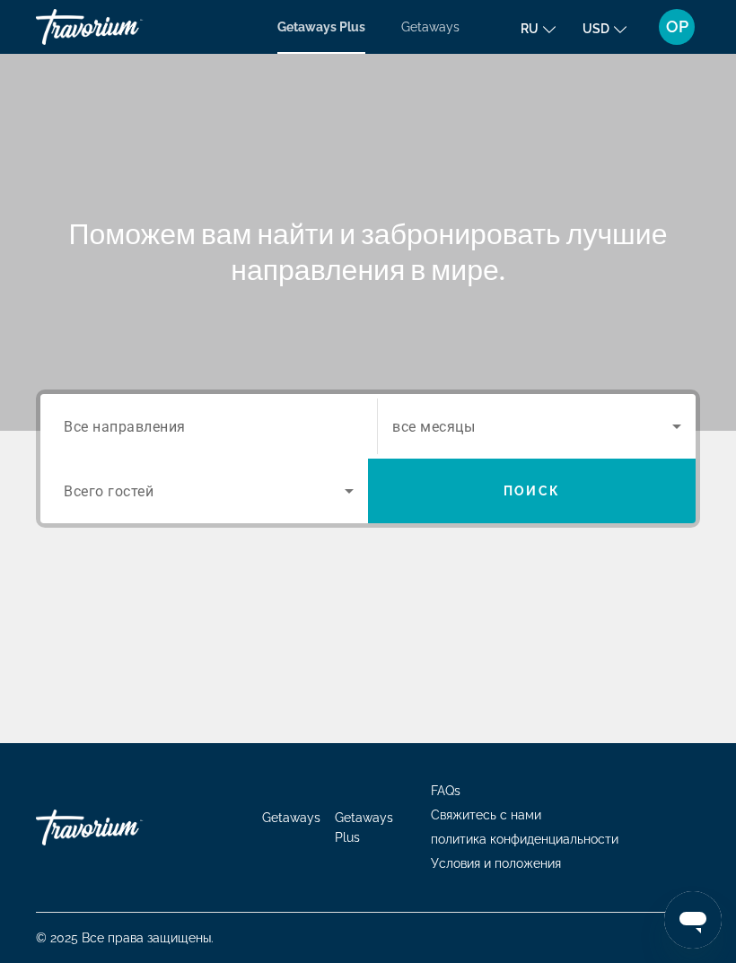
click at [424, 22] on span "Getaways" at bounding box center [430, 27] width 58 height 14
click at [101, 417] on input "Destination Все направления" at bounding box center [209, 427] width 290 height 22
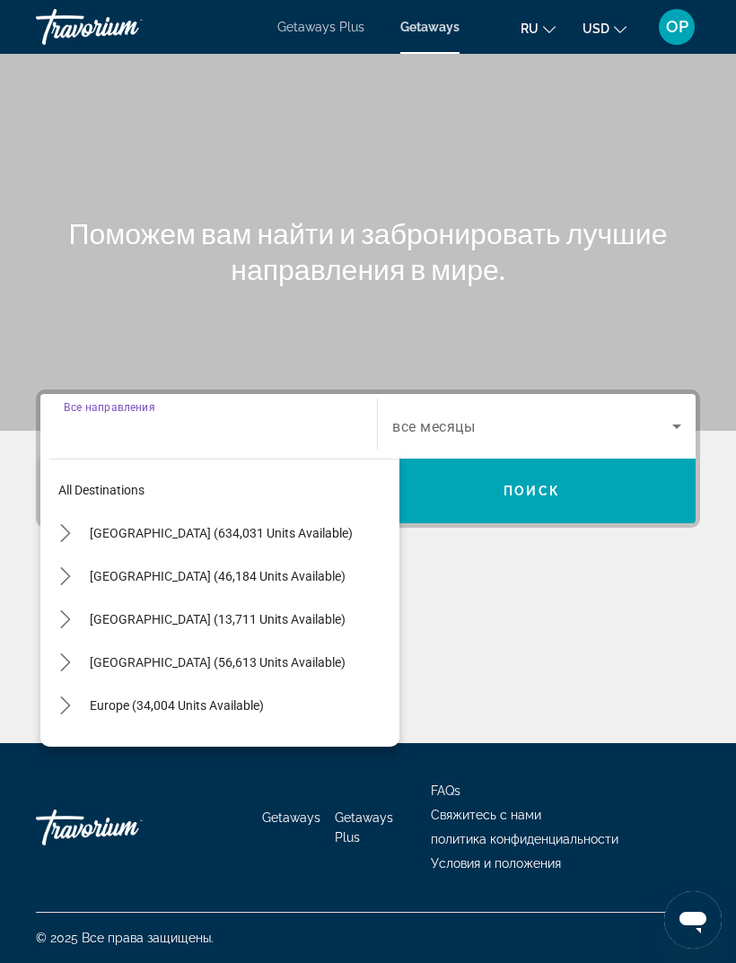
scroll to position [57, 0]
click at [98, 526] on span "[GEOGRAPHIC_DATA] (634,031 units available)" at bounding box center [221, 533] width 263 height 14
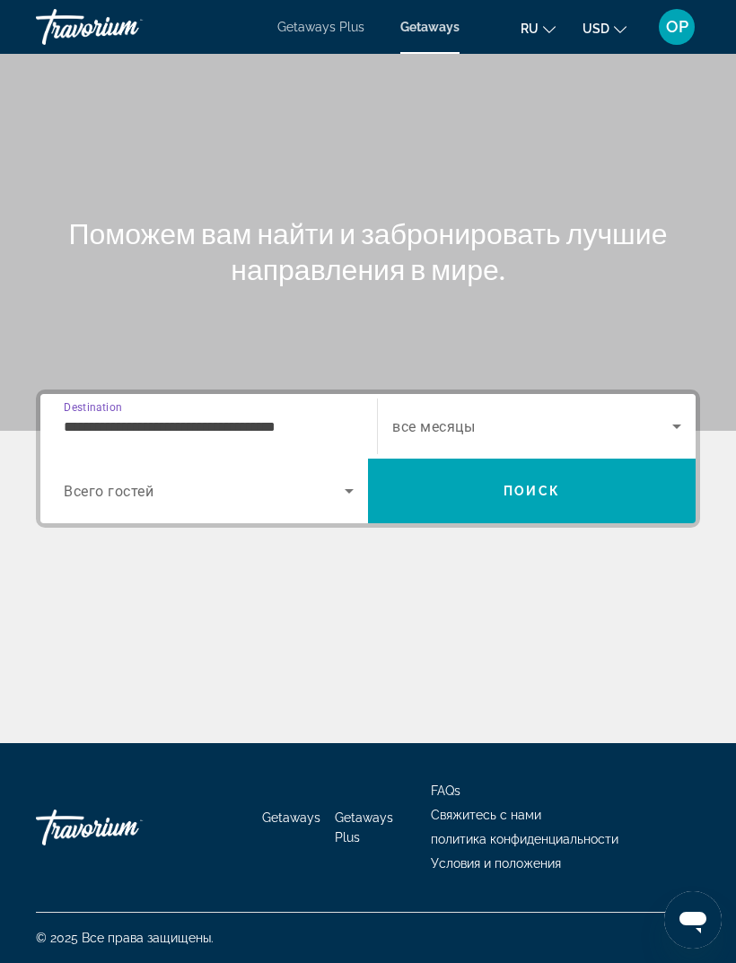
click at [84, 416] on input "**********" at bounding box center [209, 427] width 290 height 22
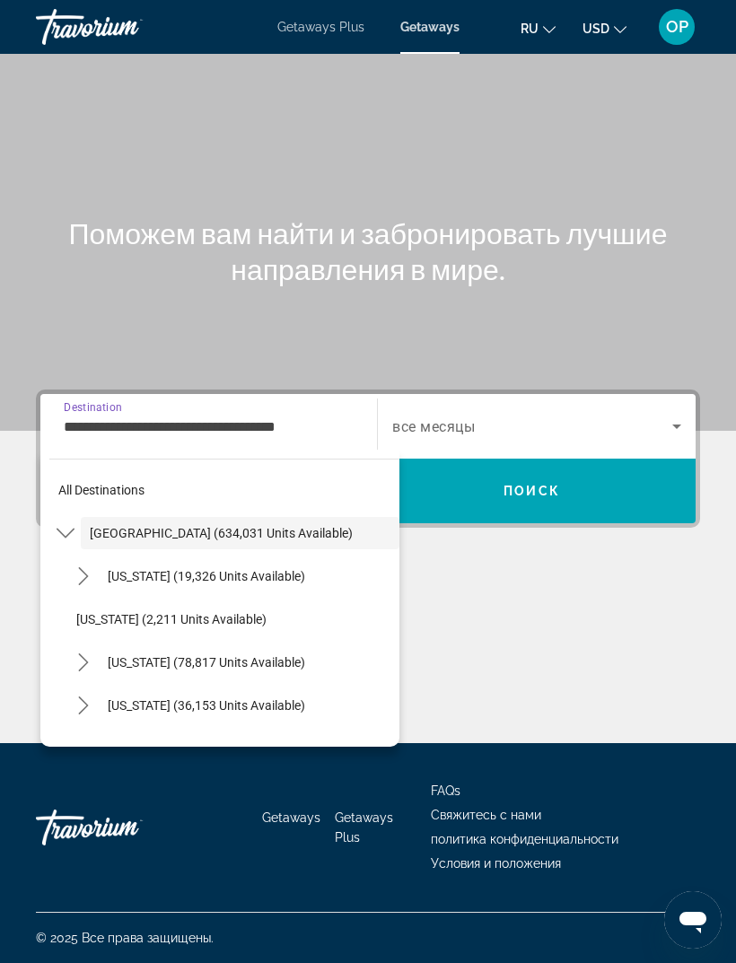
scroll to position [52, 0]
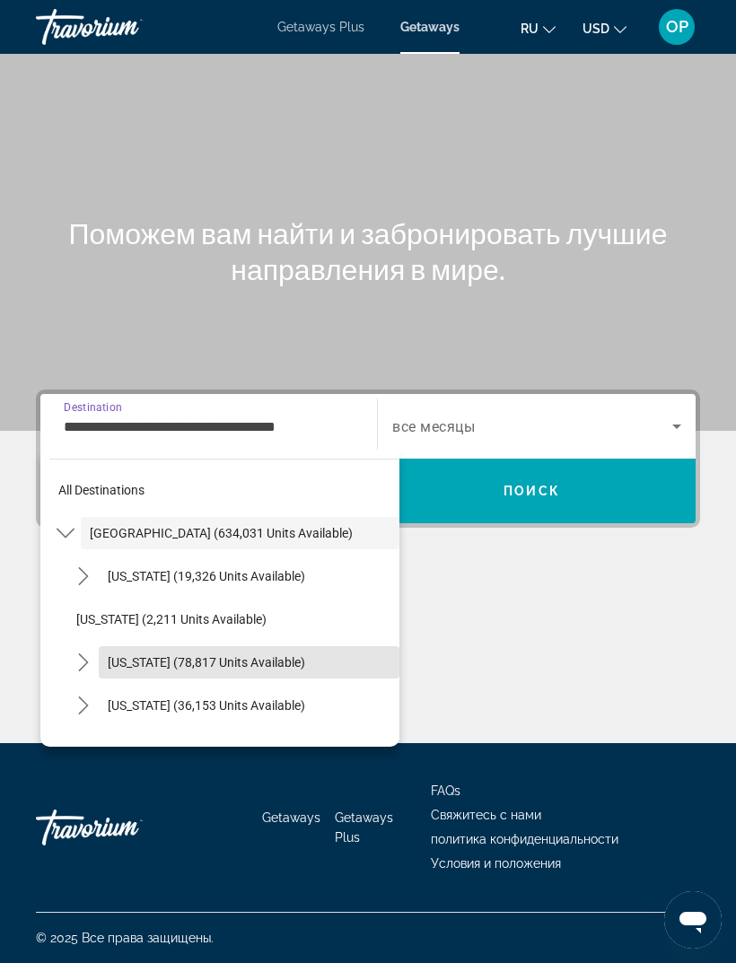
click at [135, 655] on span "[US_STATE] (78,817 units available)" at bounding box center [206, 662] width 197 height 14
type input "**********"
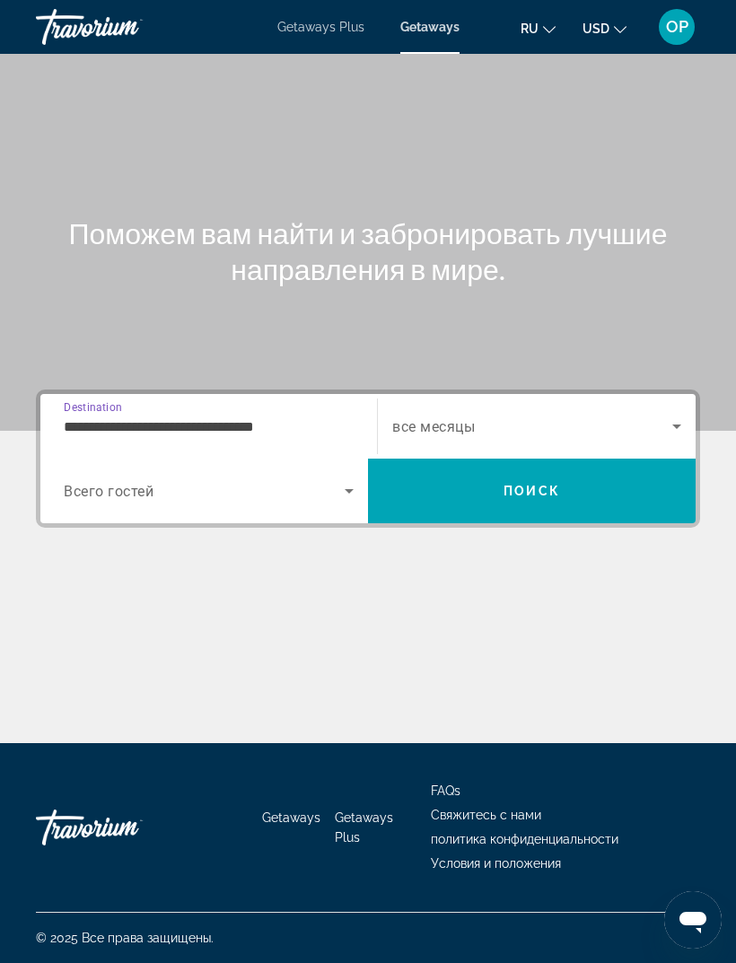
scroll to position [57, 0]
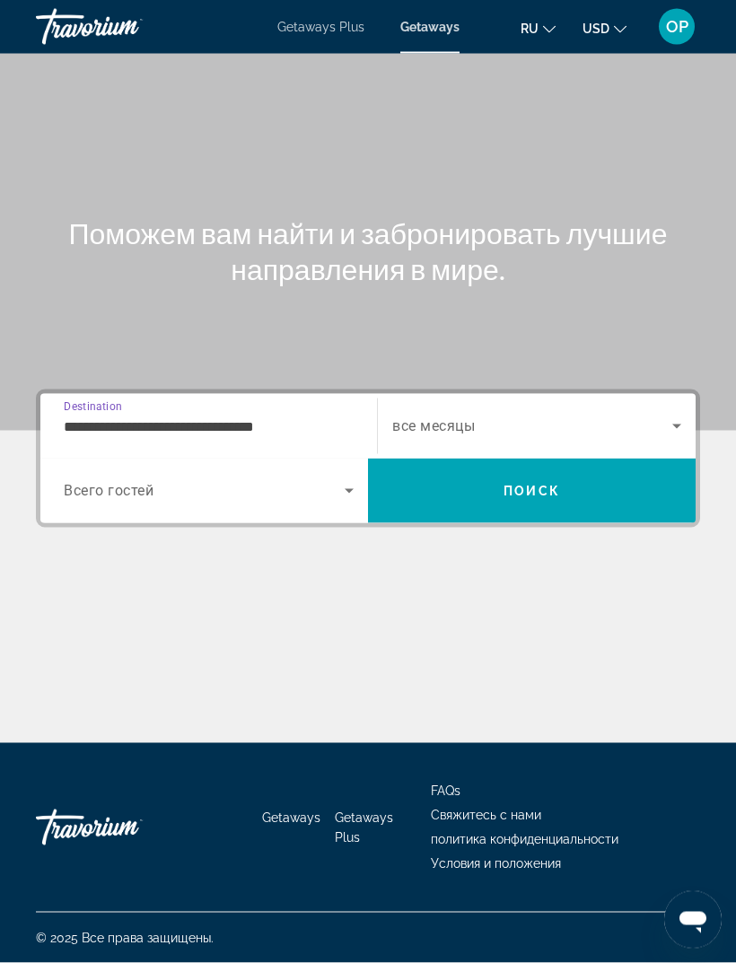
click at [97, 483] on span "Всего гостей" at bounding box center [109, 491] width 90 height 17
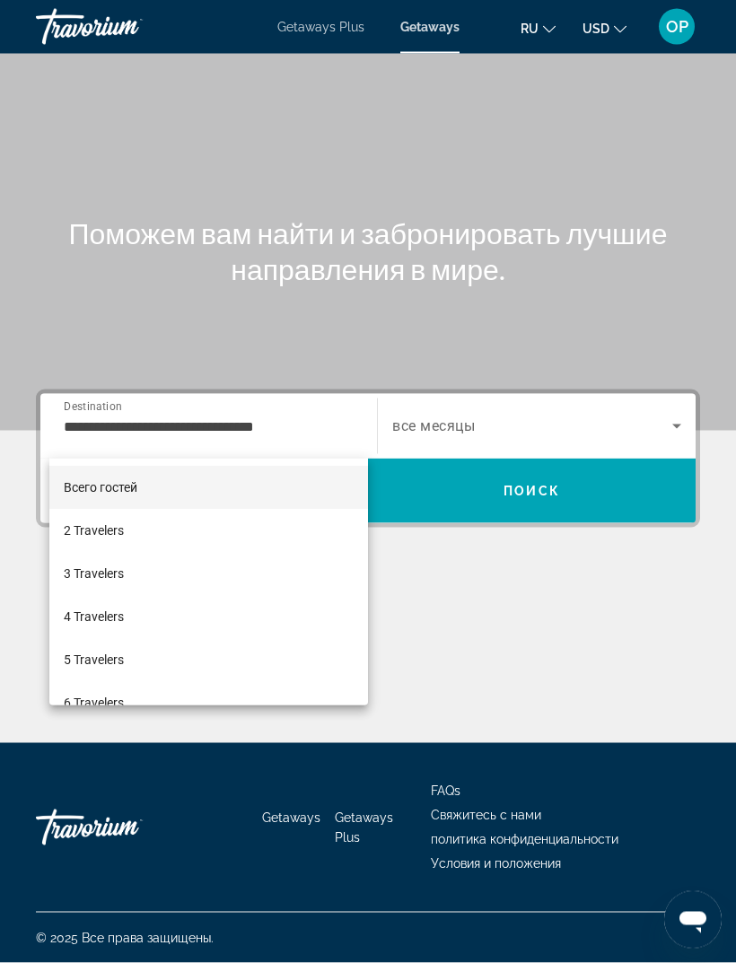
scroll to position [57, 0]
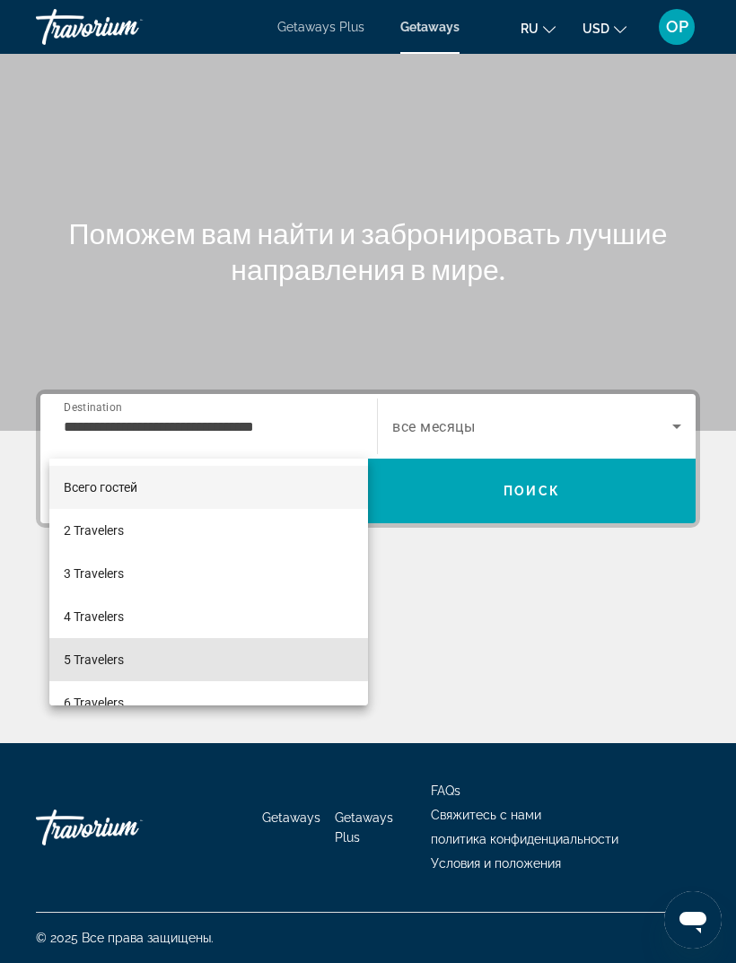
click at [95, 658] on span "5 Travelers" at bounding box center [94, 660] width 60 height 22
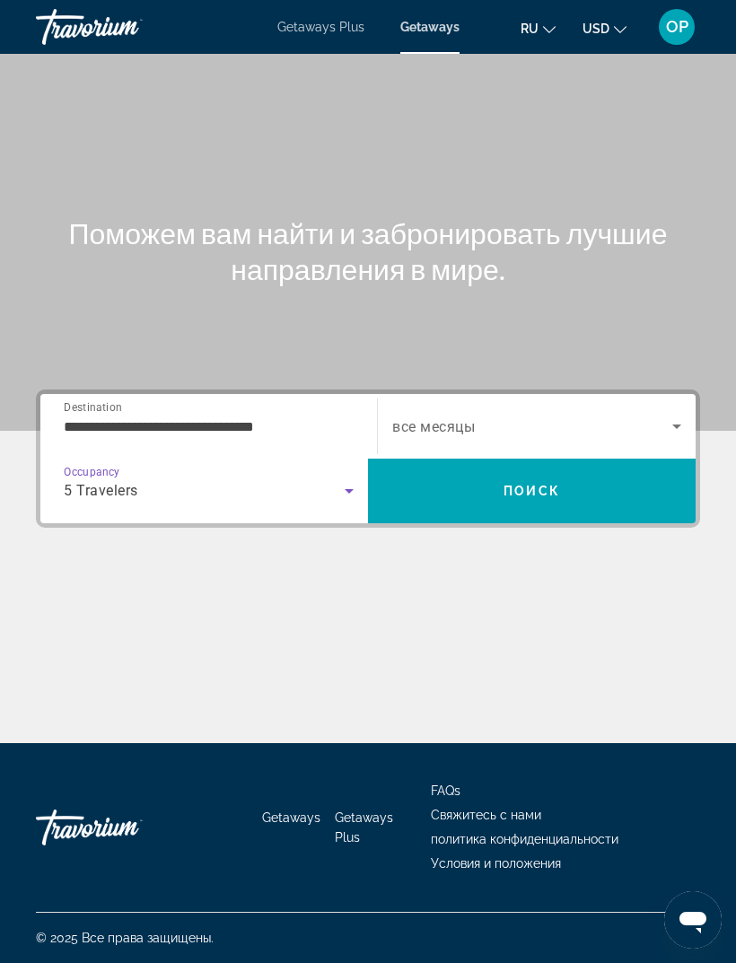
click at [633, 415] on span "Search widget" at bounding box center [532, 426] width 280 height 22
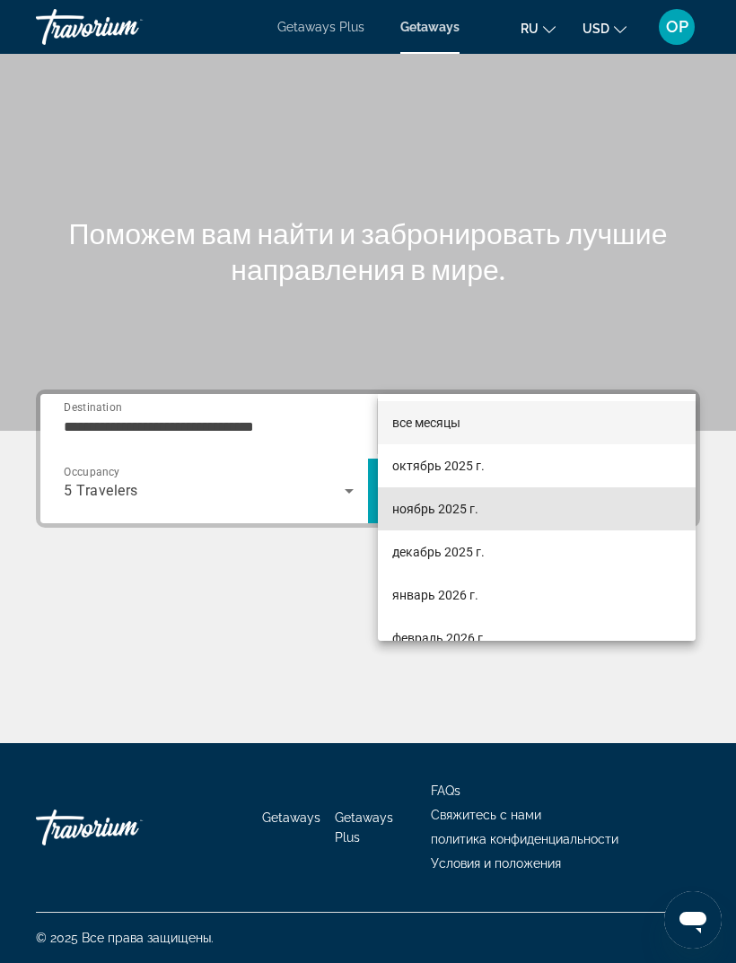
click at [406, 507] on span "ноябрь 2025 г." at bounding box center [435, 509] width 86 height 22
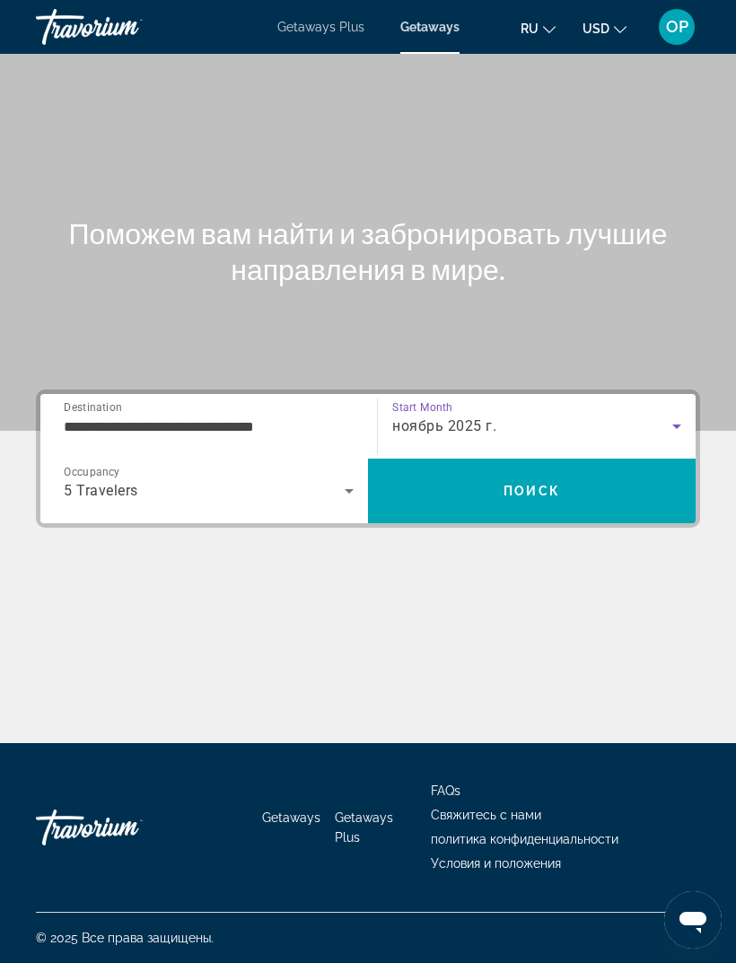
click at [507, 484] on span "Поиск" at bounding box center [531, 491] width 57 height 14
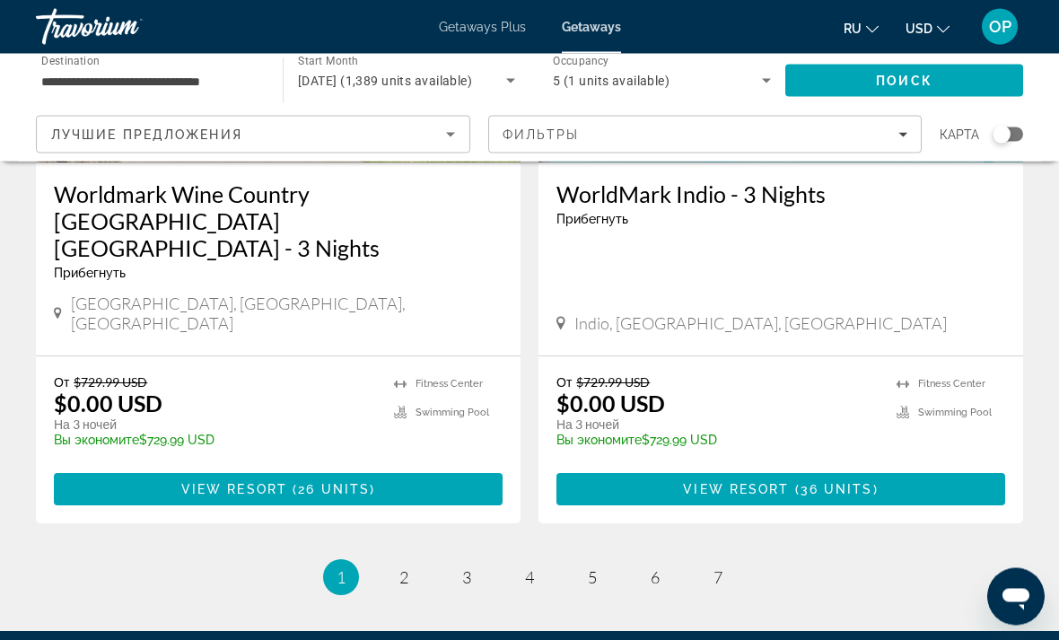
scroll to position [3568, 0]
click at [415, 562] on link "page 2" at bounding box center [404, 577] width 31 height 31
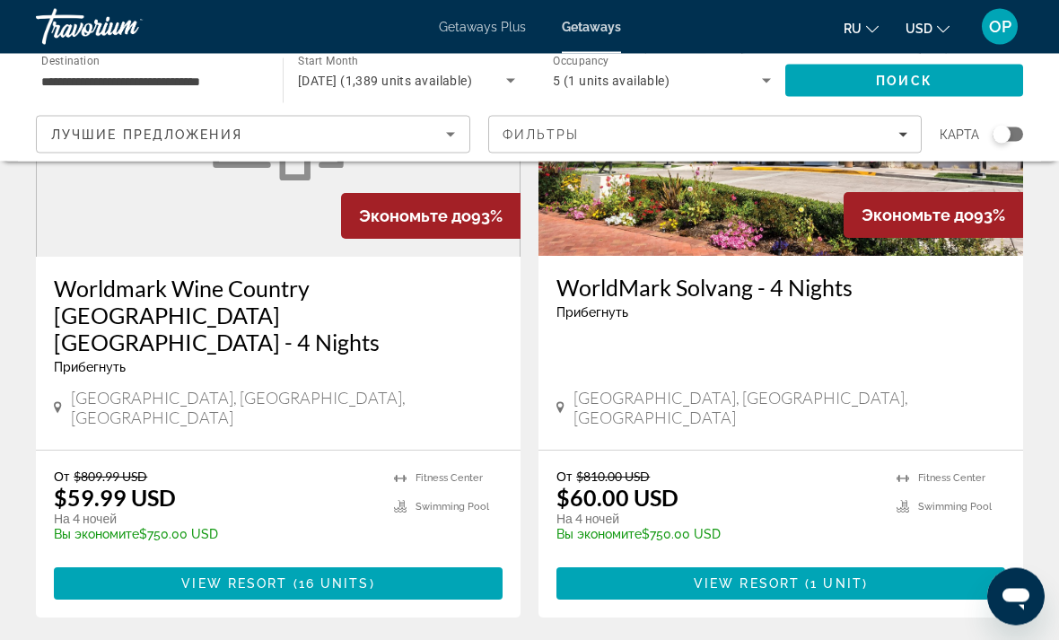
scroll to position [3440, 0]
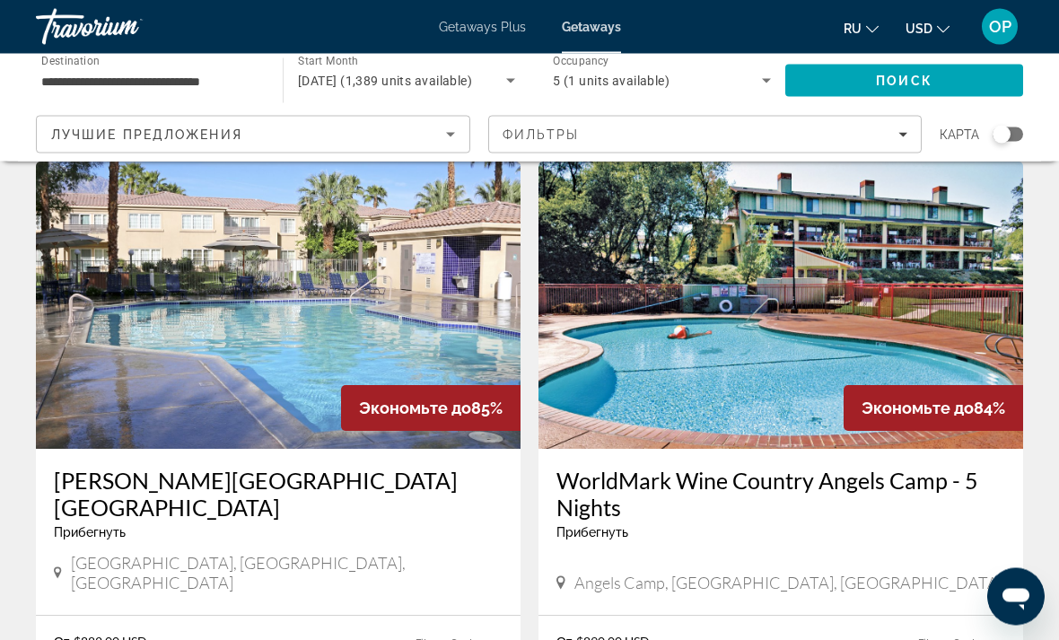
scroll to position [3194, 0]
